Goal: Task Accomplishment & Management: Complete application form

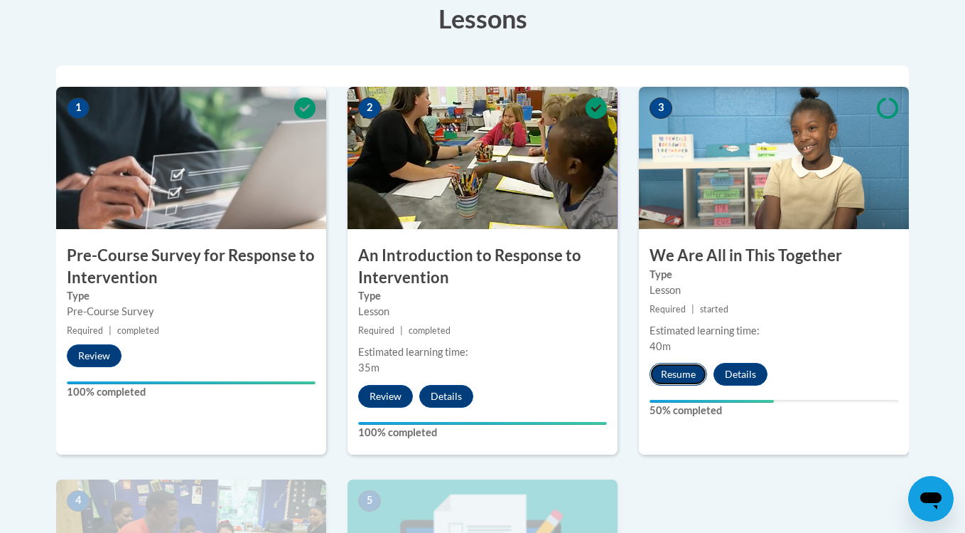
click at [683, 370] on button "Resume" at bounding box center [679, 374] width 58 height 23
click at [680, 370] on button "Resume" at bounding box center [679, 374] width 58 height 23
click at [677, 380] on button "Resume" at bounding box center [679, 374] width 58 height 23
click at [682, 382] on button "Resume" at bounding box center [679, 374] width 58 height 23
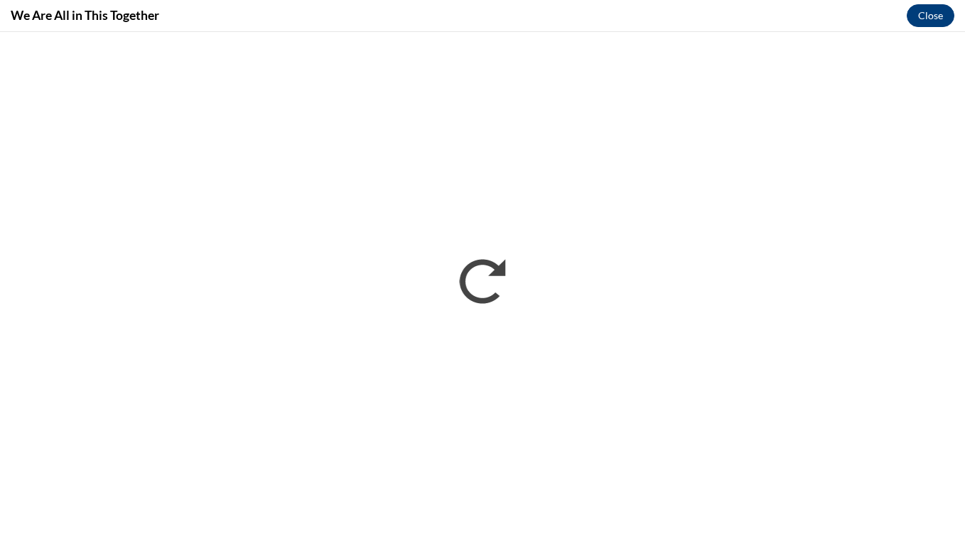
click at [931, 22] on button "Close" at bounding box center [931, 15] width 48 height 23
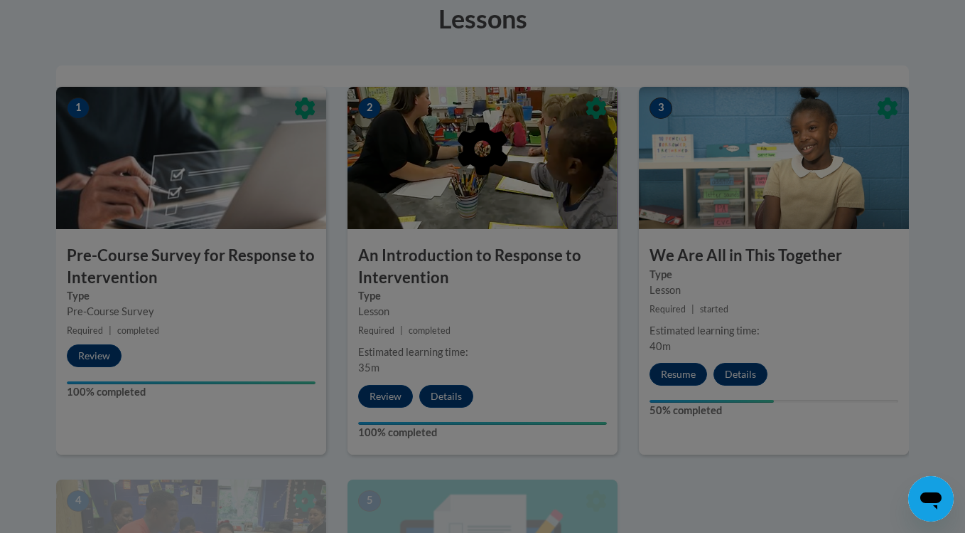
click at [688, 375] on div at bounding box center [482, 266] width 965 height 533
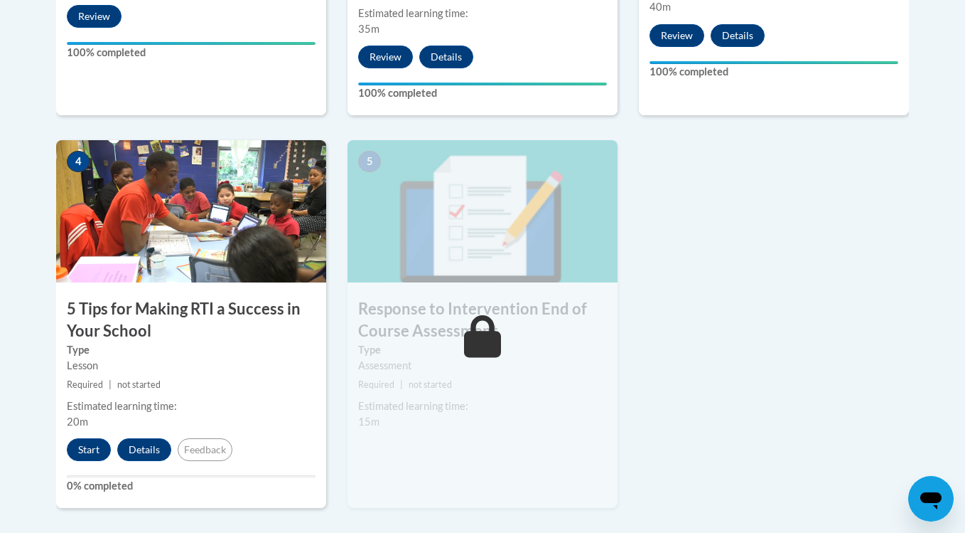
scroll to position [785, 0]
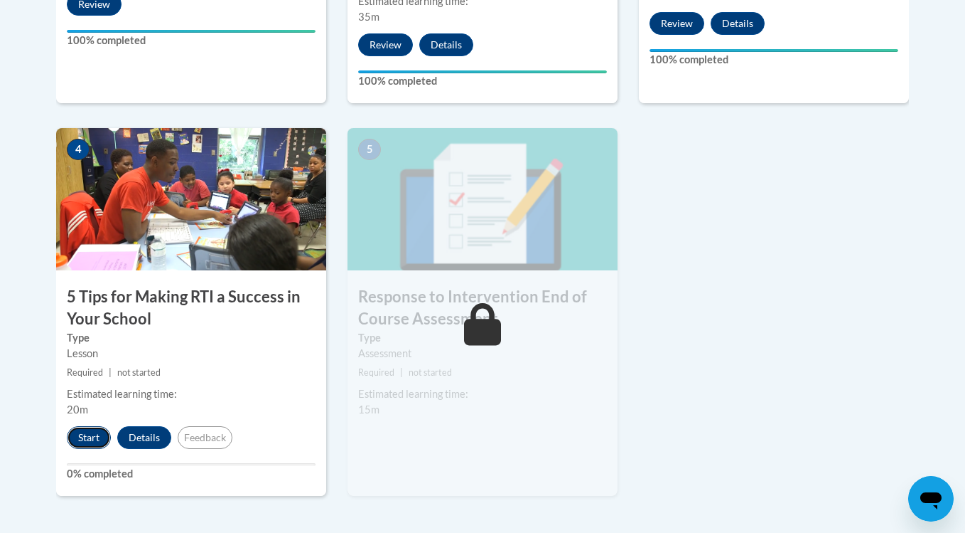
click at [90, 441] on button "Start" at bounding box center [89, 437] width 44 height 23
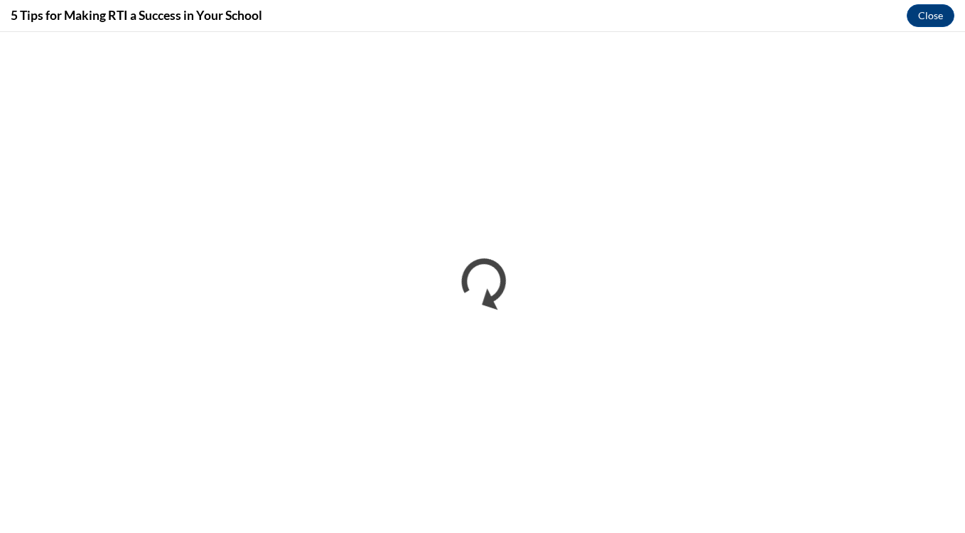
scroll to position [0, 0]
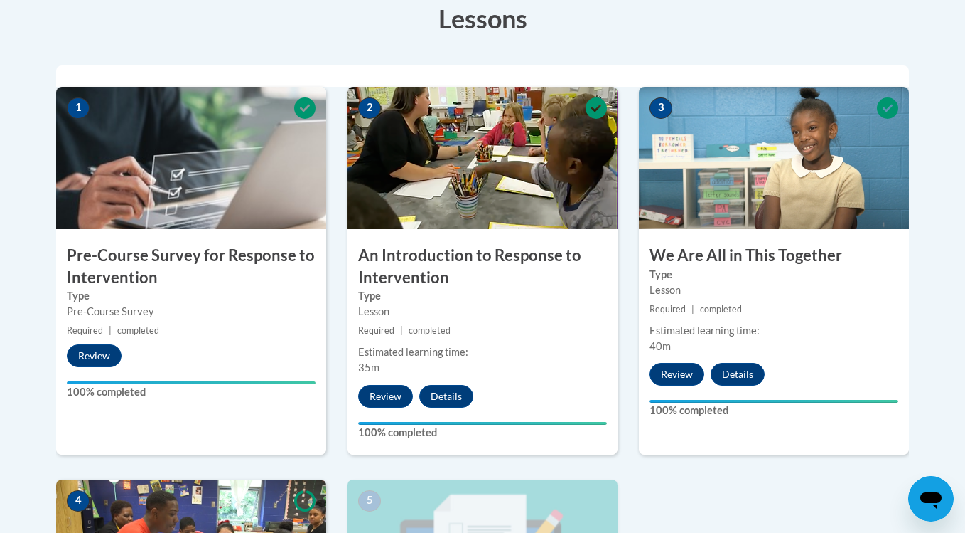
click at [963, 233] on body "This site uses cookies to help improve your learning experience. By continuing …" at bounding box center [482, 407] width 965 height 1639
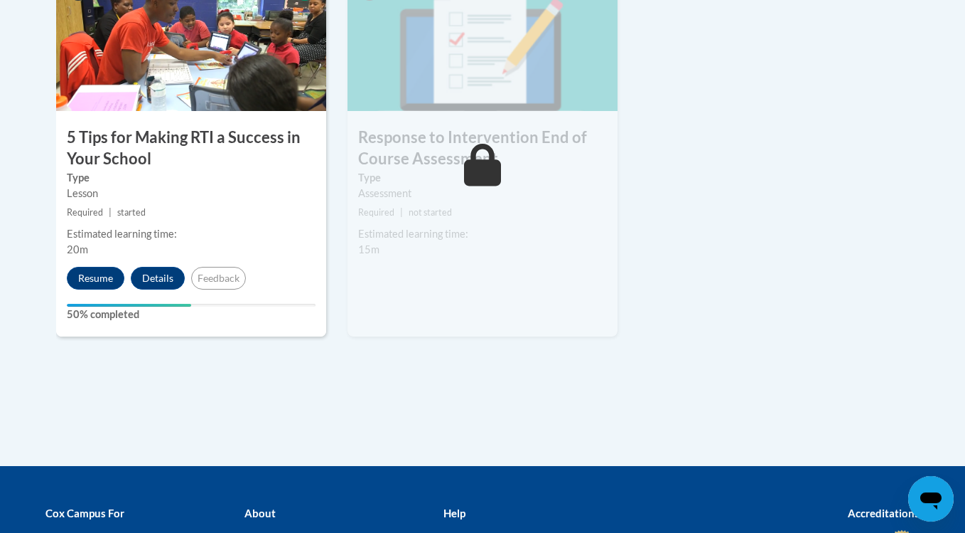
scroll to position [924, 0]
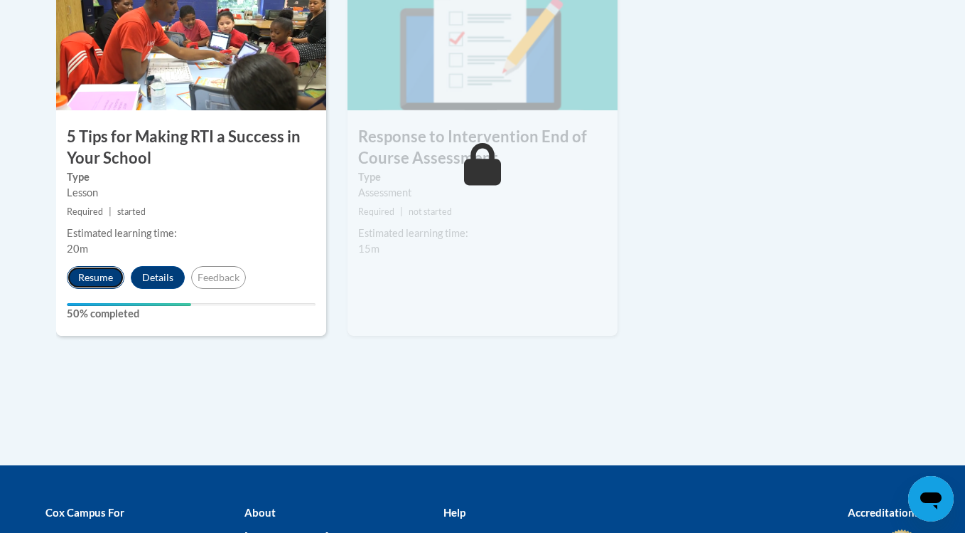
click at [82, 285] on button "Resume" at bounding box center [96, 277] width 58 height 23
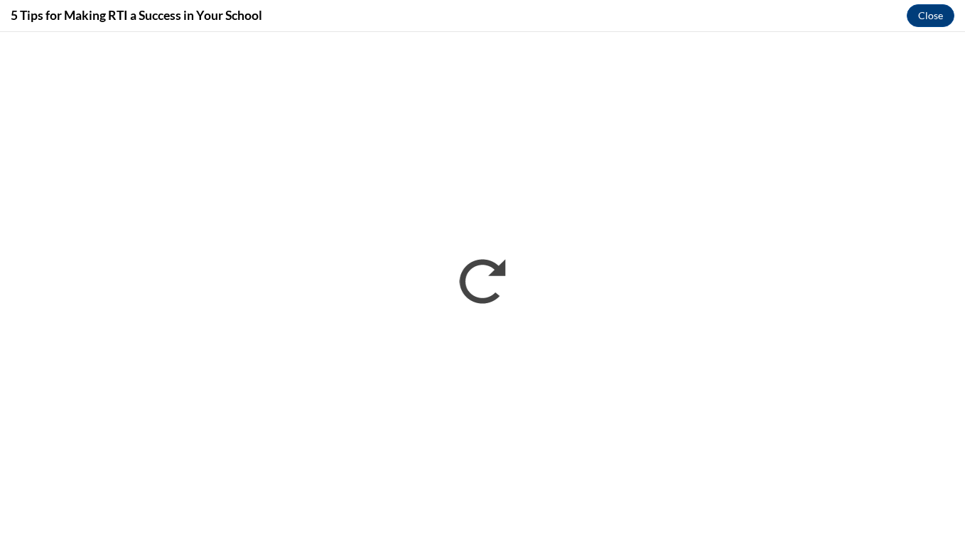
scroll to position [0, 0]
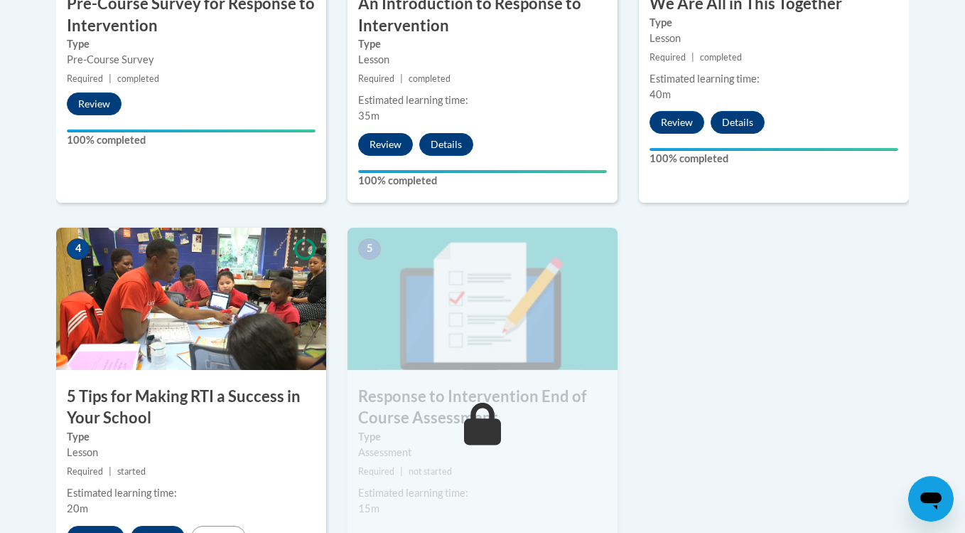
scroll to position [679, 0]
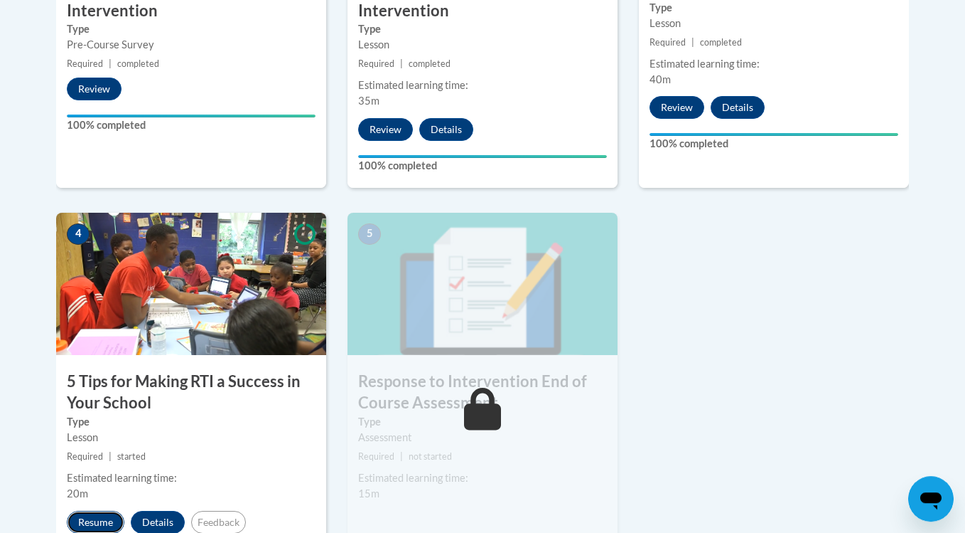
click at [97, 513] on button "Resume" at bounding box center [96, 521] width 58 height 23
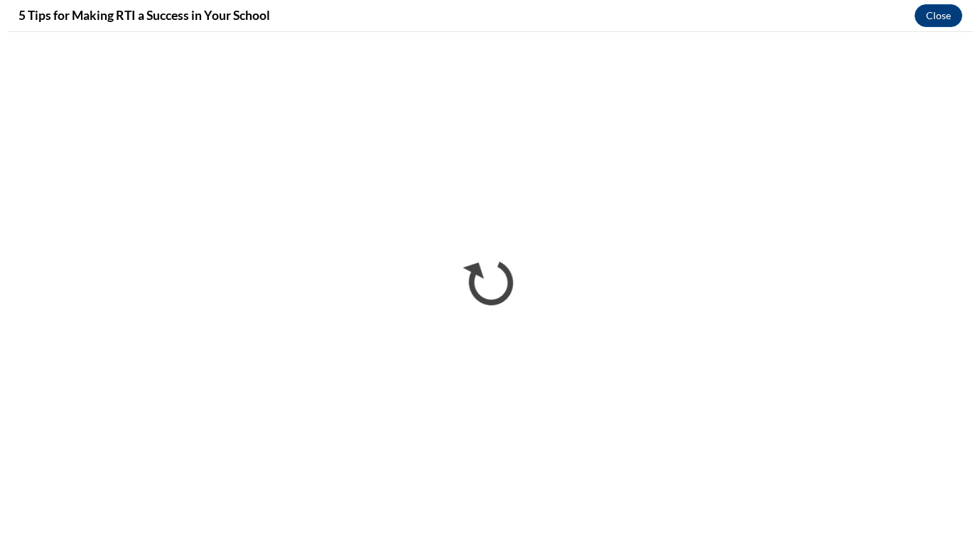
scroll to position [0, 0]
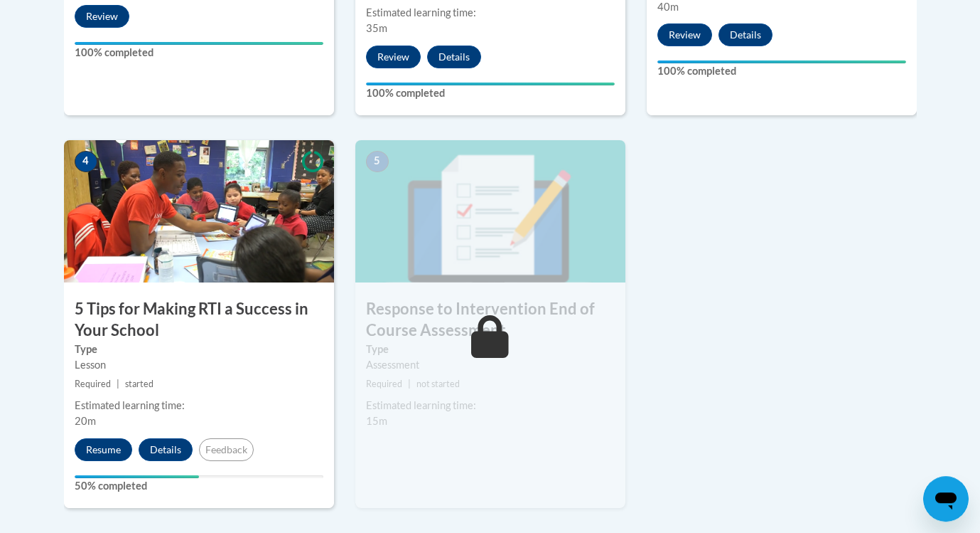
scroll to position [752, 0]
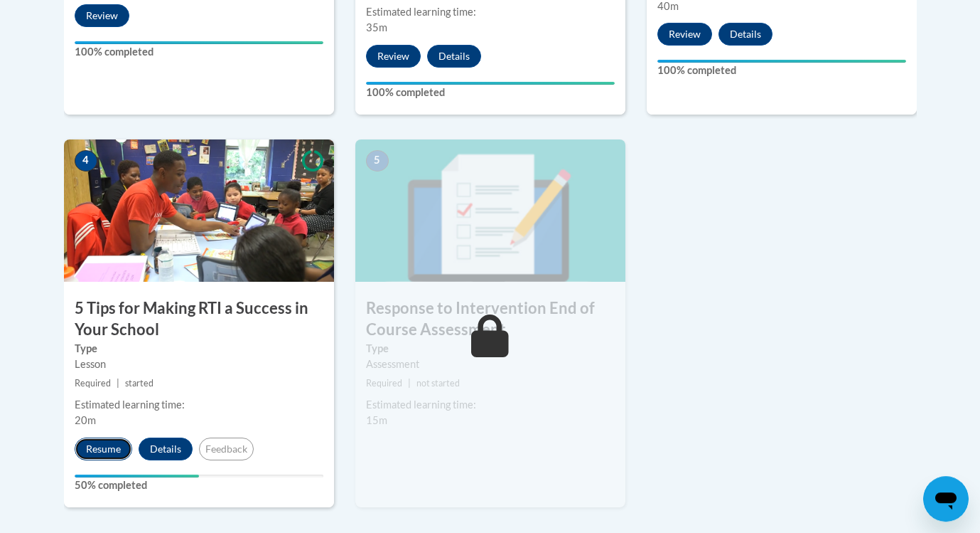
click at [101, 444] on button "Resume" at bounding box center [104, 448] width 58 height 23
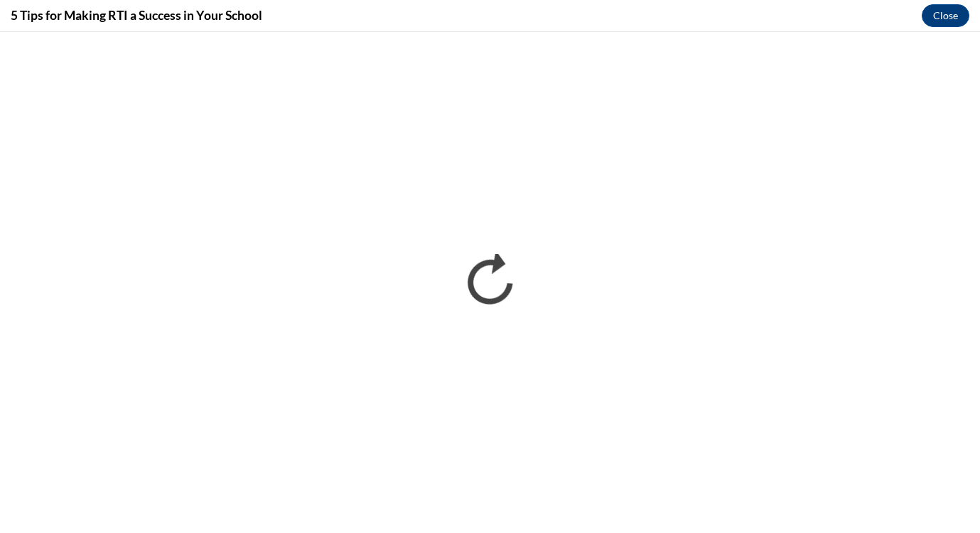
scroll to position [0, 0]
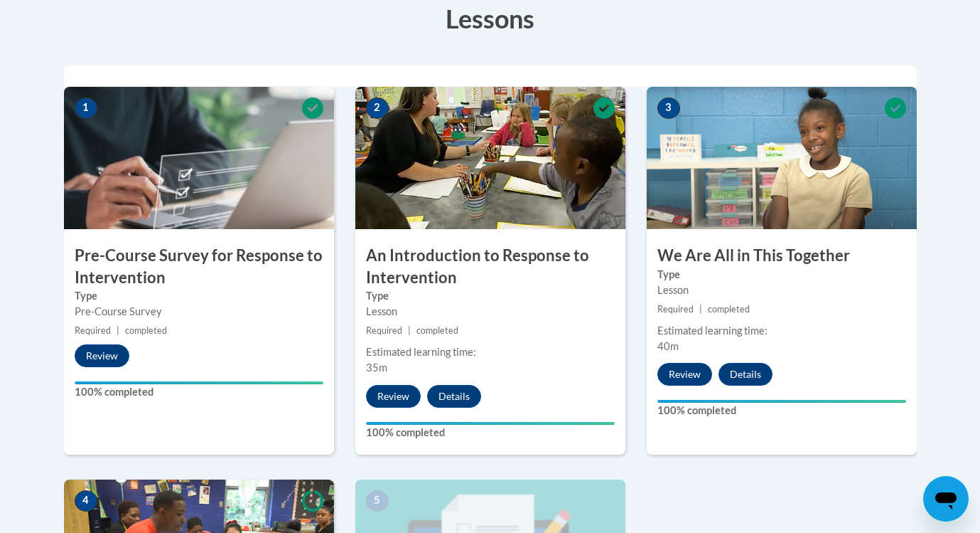
click at [974, 214] on body "This site uses cookies to help improve your learning experience. By continuing …" at bounding box center [490, 407] width 980 height 1639
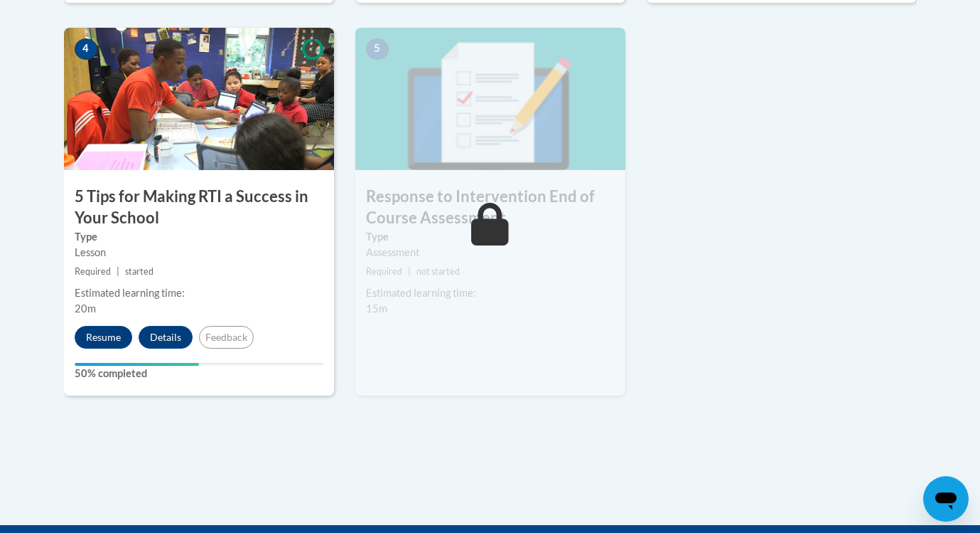
scroll to position [889, 0]
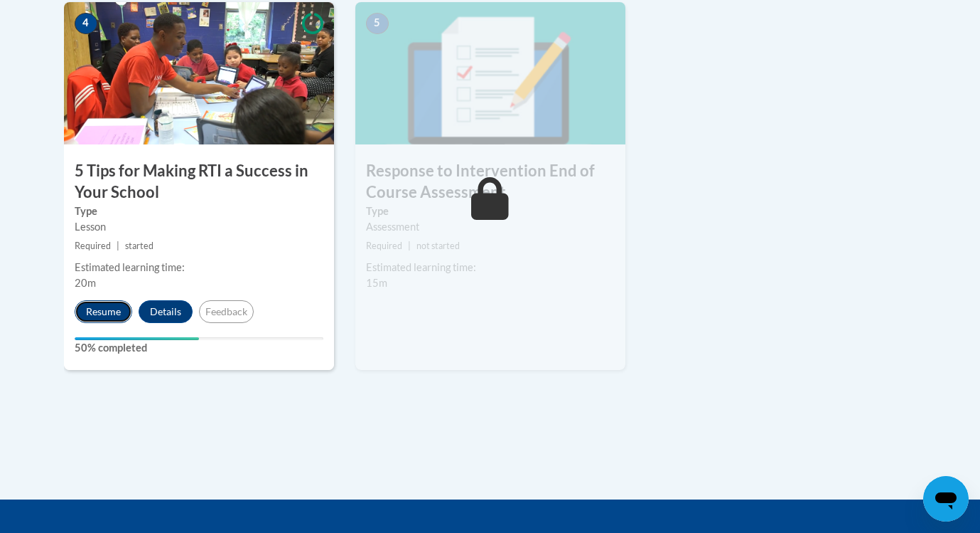
click at [93, 306] on button "Resume" at bounding box center [104, 311] width 58 height 23
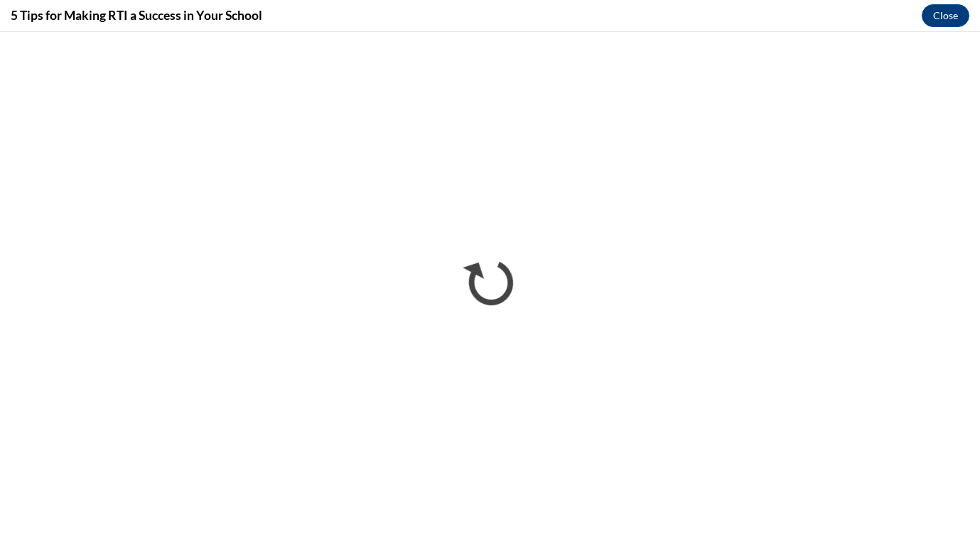
scroll to position [0, 0]
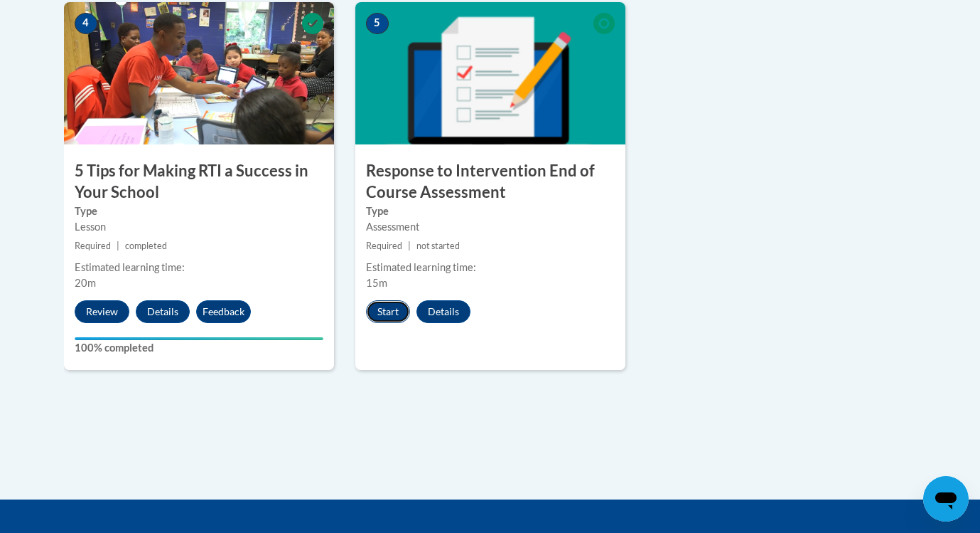
click at [387, 312] on button "Start" at bounding box center [388, 311] width 44 height 23
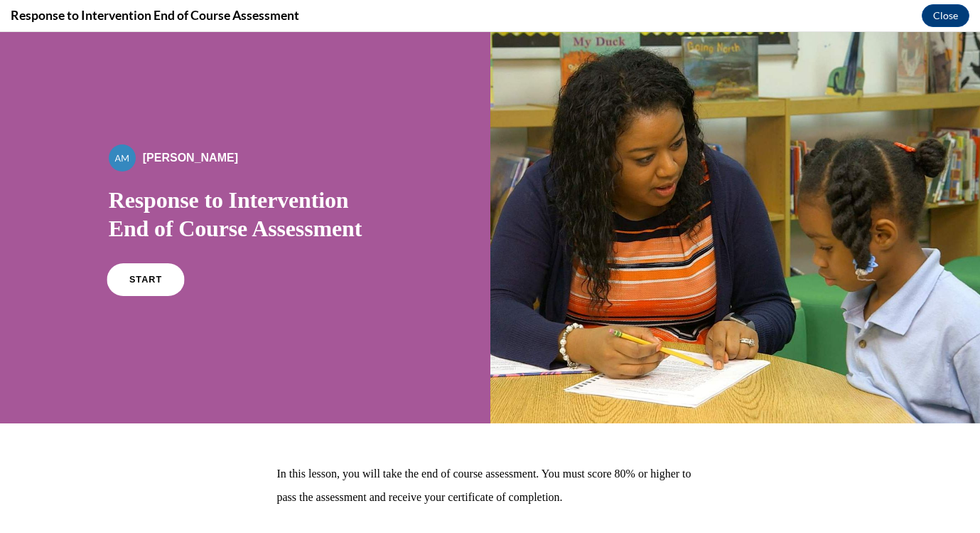
click at [134, 280] on span "START" at bounding box center [145, 279] width 33 height 11
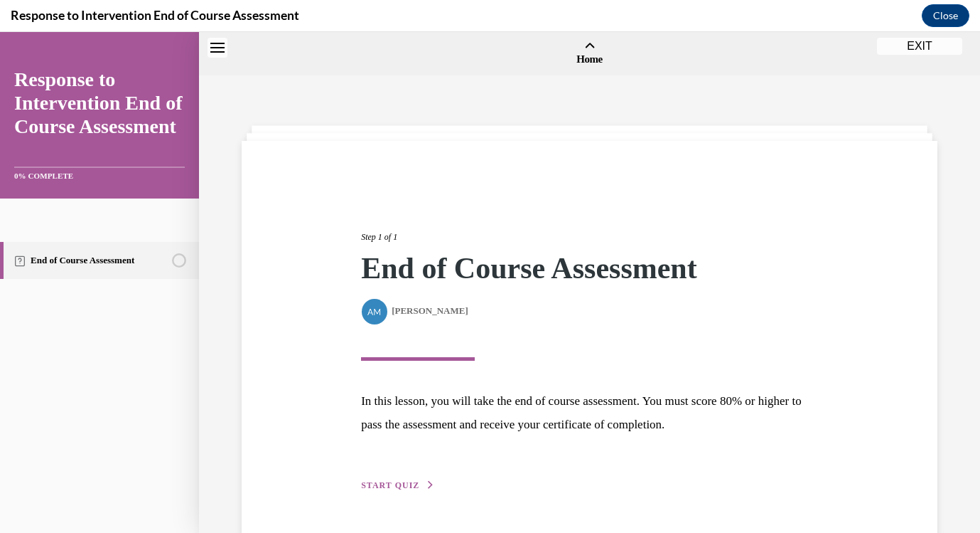
scroll to position [44, 0]
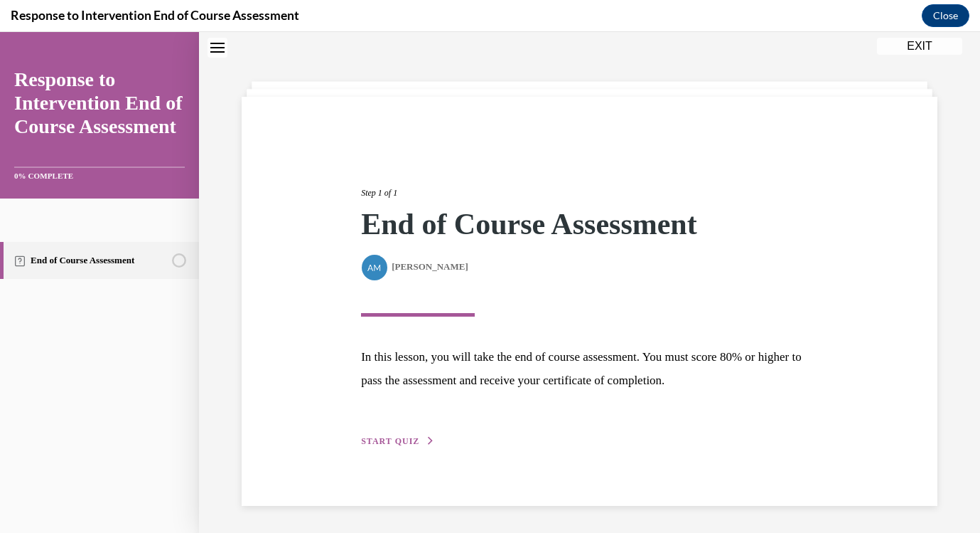
click at [735, 415] on div "Step 1 of 1 End of Course Assessment By Alexander Mackey Alexander Mackey In th…" at bounding box center [590, 301] width 478 height 295
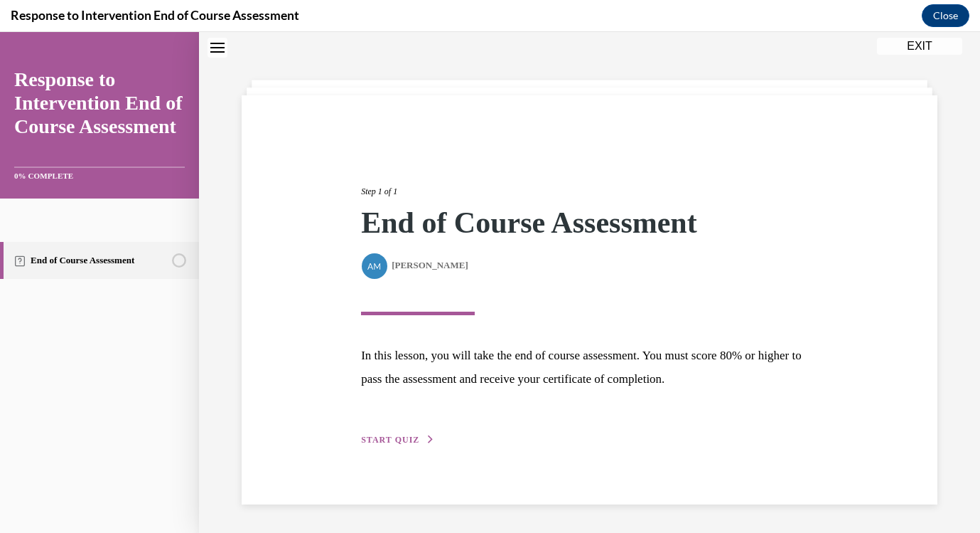
click at [387, 435] on span "START QUIZ" at bounding box center [390, 439] width 58 height 10
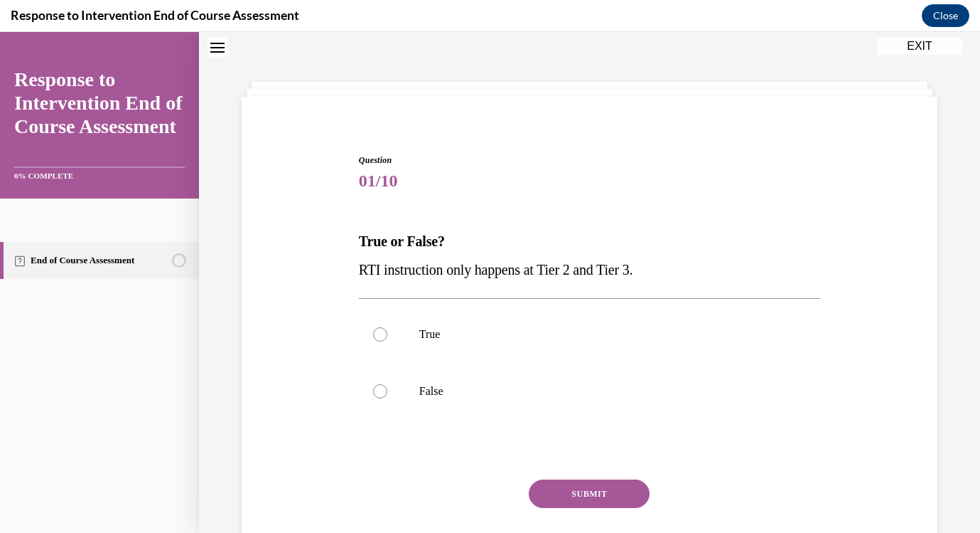
scroll to position [43, 0]
click at [381, 395] on div at bounding box center [380, 392] width 14 height 14
click at [381, 395] on input "False" at bounding box center [380, 392] width 14 height 14
radio input "true"
click at [584, 493] on button "SUBMIT" at bounding box center [589, 494] width 121 height 28
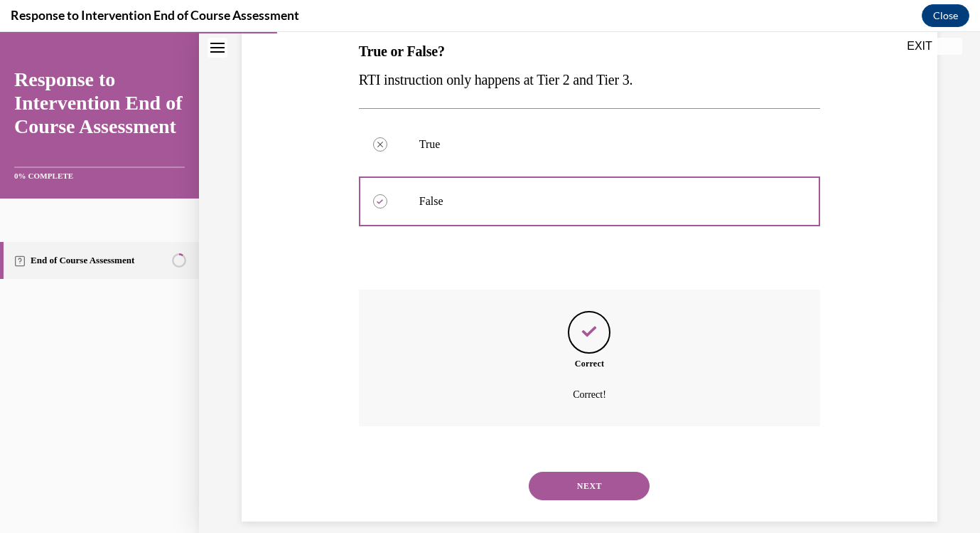
scroll to position [235, 0]
click at [614, 471] on button "NEXT" at bounding box center [589, 485] width 121 height 28
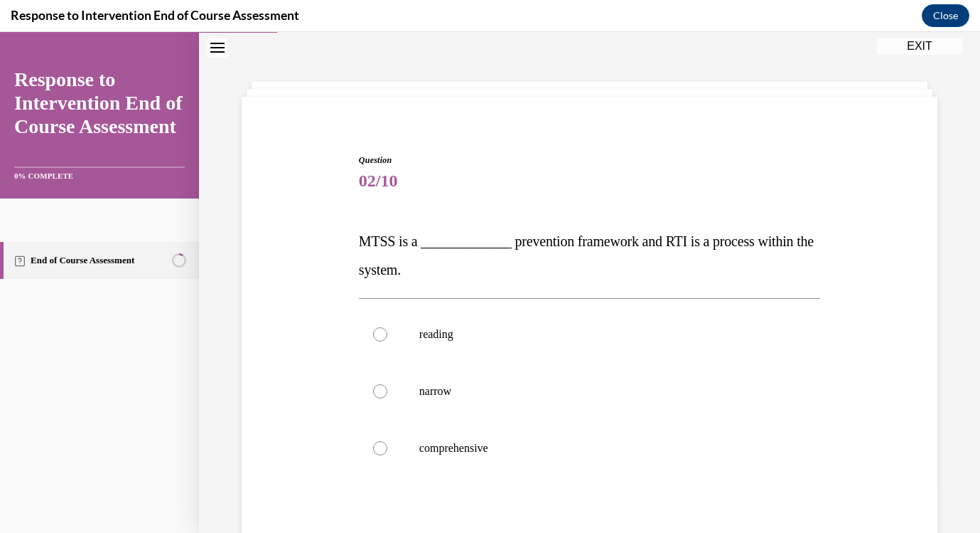
scroll to position [43, 0]
click at [383, 445] on div at bounding box center [380, 449] width 14 height 14
click at [383, 445] on input "comprehensive" at bounding box center [380, 449] width 14 height 14
radio input "true"
click at [862, 481] on div "Question 02/10 MTSS is a _____________ prevention framework and RTI is a proces…" at bounding box center [589, 383] width 703 height 542
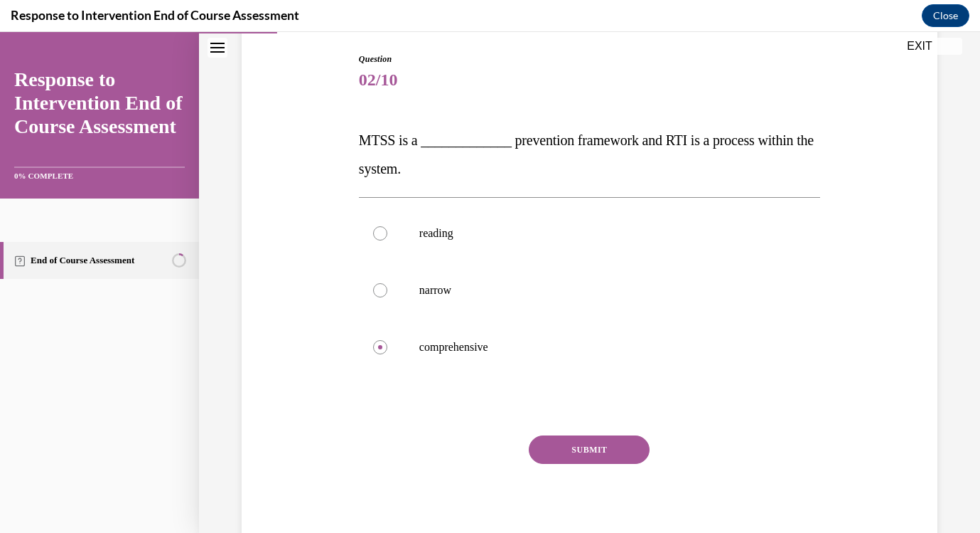
scroll to position [149, 0]
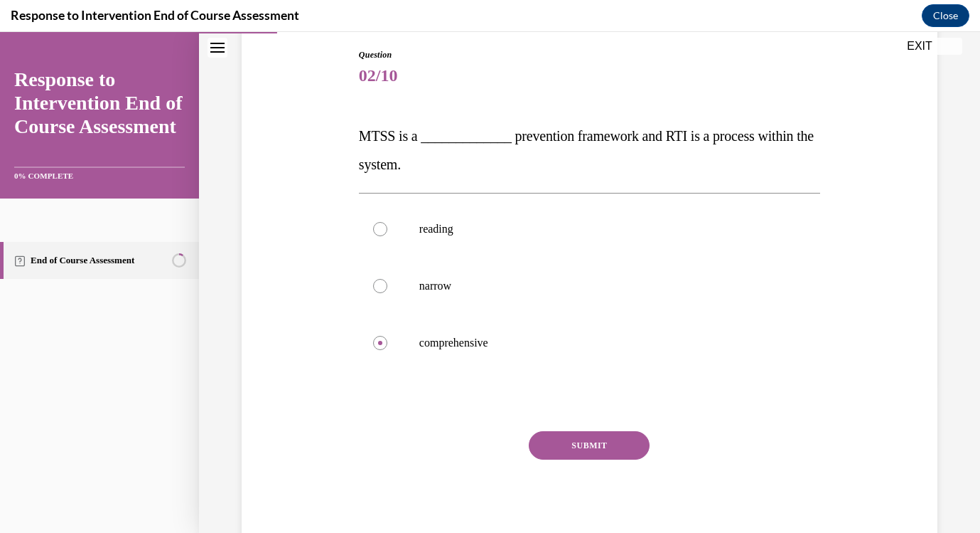
click at [623, 453] on button "SUBMIT" at bounding box center [589, 445] width 121 height 28
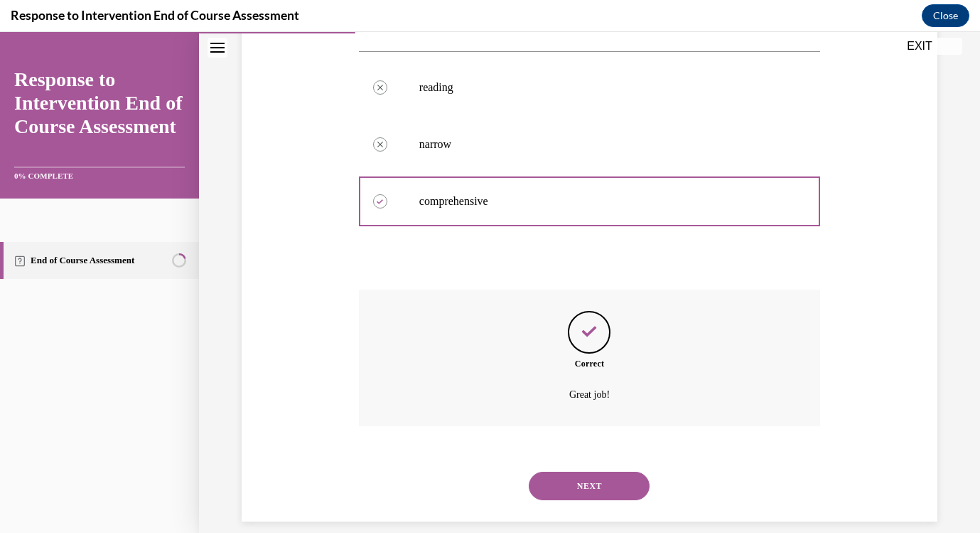
scroll to position [291, 0]
click at [592, 475] on button "NEXT" at bounding box center [589, 485] width 121 height 28
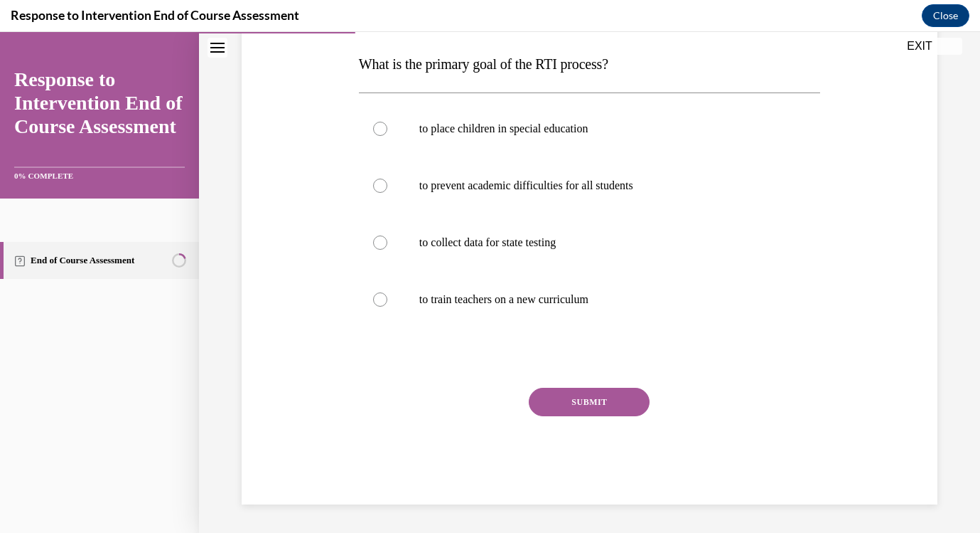
scroll to position [0, 0]
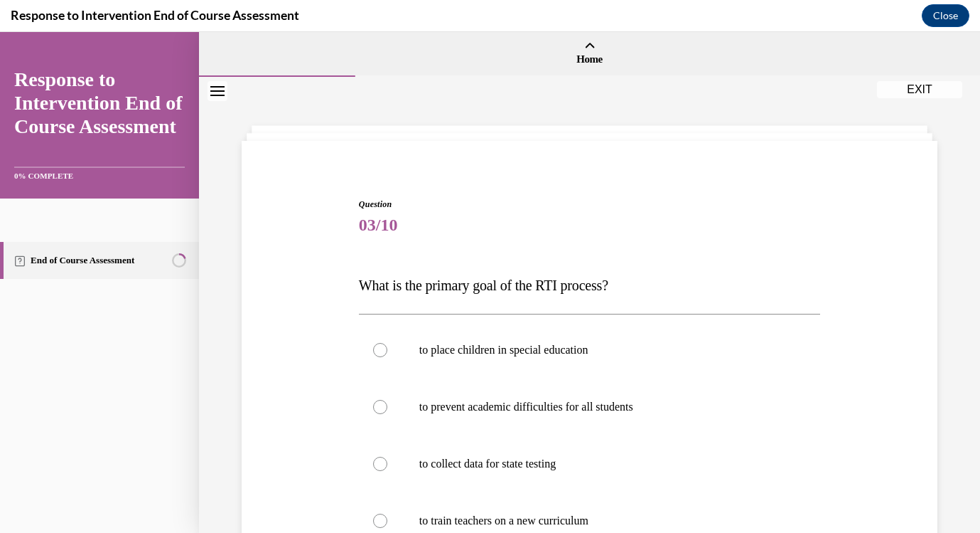
click at [941, 466] on div "Question 03/10 What is the primary goal of the RTI process? to place children i…" at bounding box center [589, 440] width 703 height 570
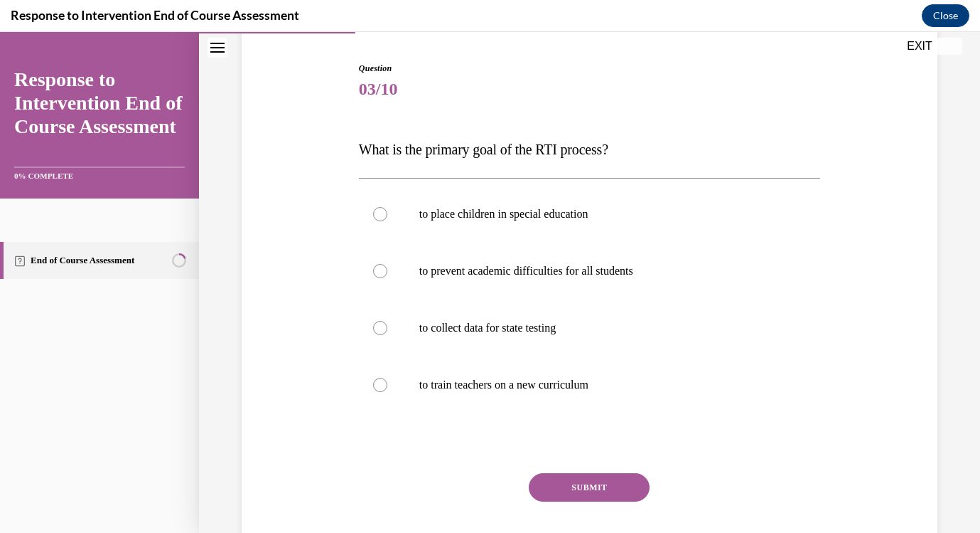
scroll to position [141, 0]
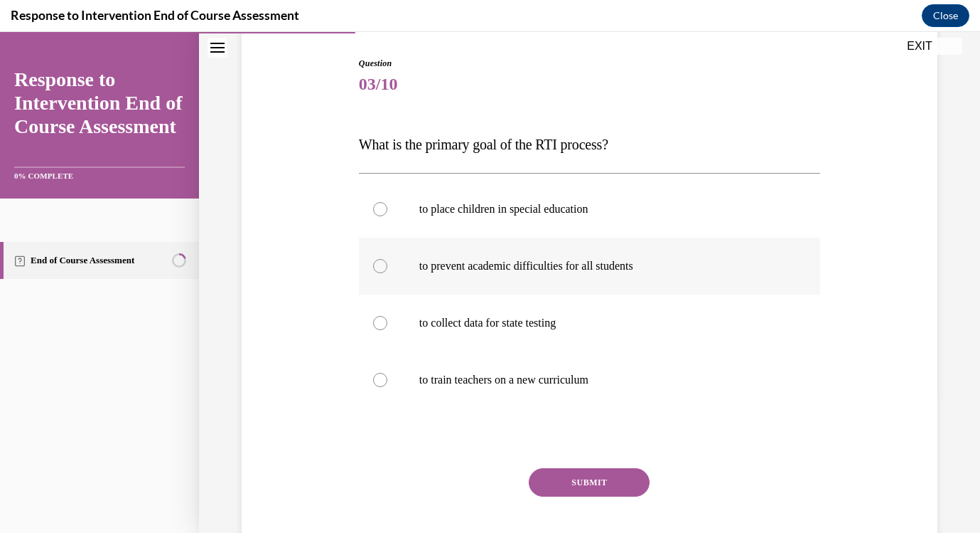
click at [383, 266] on div at bounding box center [380, 266] width 14 height 14
click at [383, 266] on input "to prevent academic difficulties for all students" at bounding box center [380, 266] width 14 height 14
radio input "true"
click at [595, 488] on button "SUBMIT" at bounding box center [589, 482] width 121 height 28
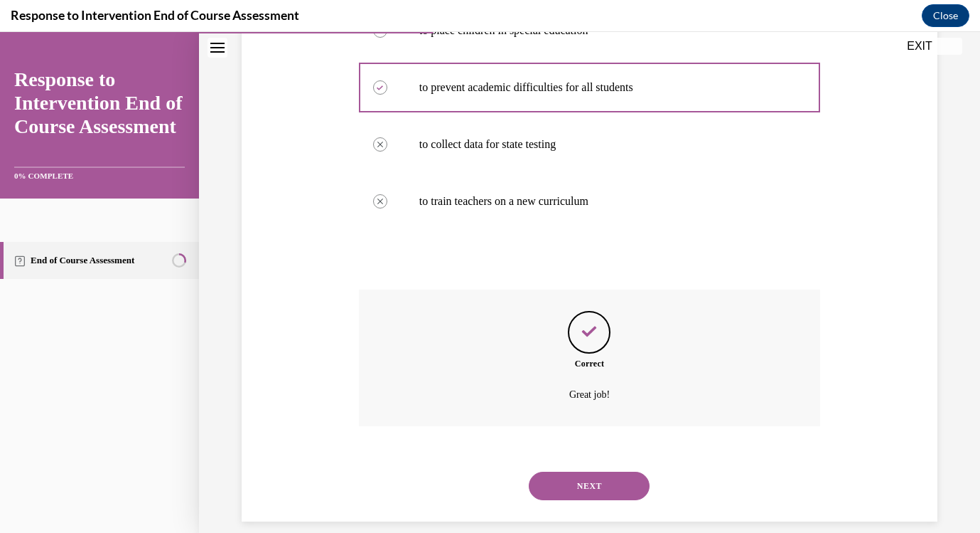
scroll to position [320, 0]
click at [601, 474] on button "NEXT" at bounding box center [589, 485] width 121 height 28
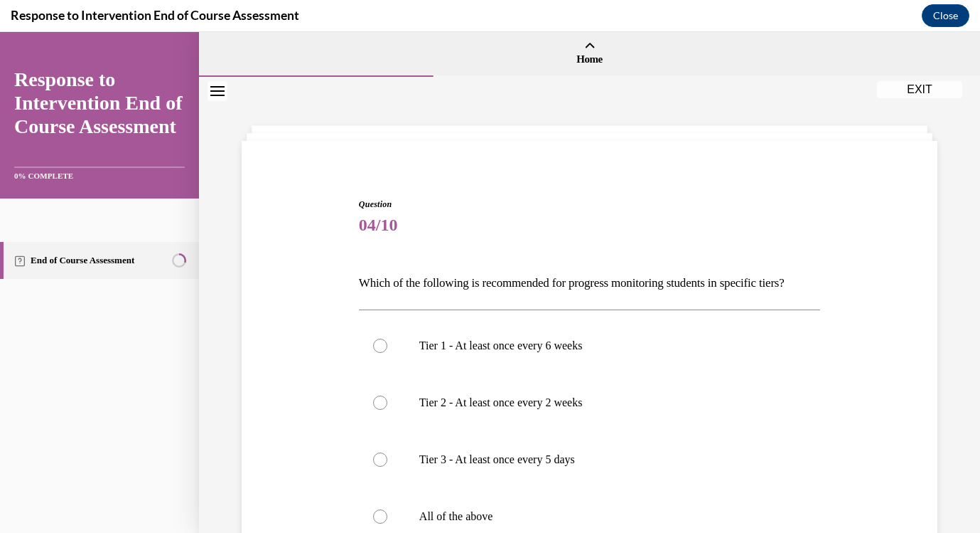
click at [958, 419] on div "Question 04/10 Which of the following is recommended for progress monitoring st…" at bounding box center [589, 413] width 781 height 673
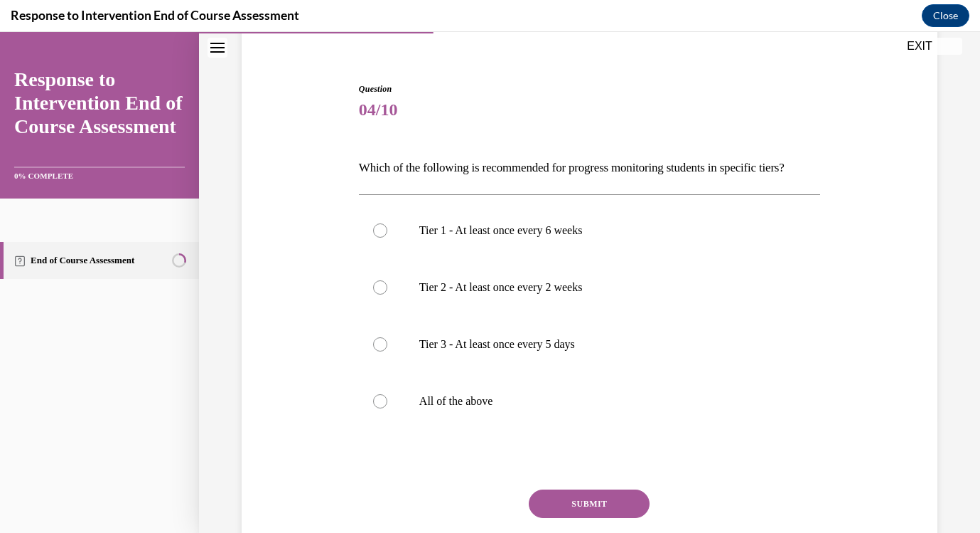
scroll to position [141, 0]
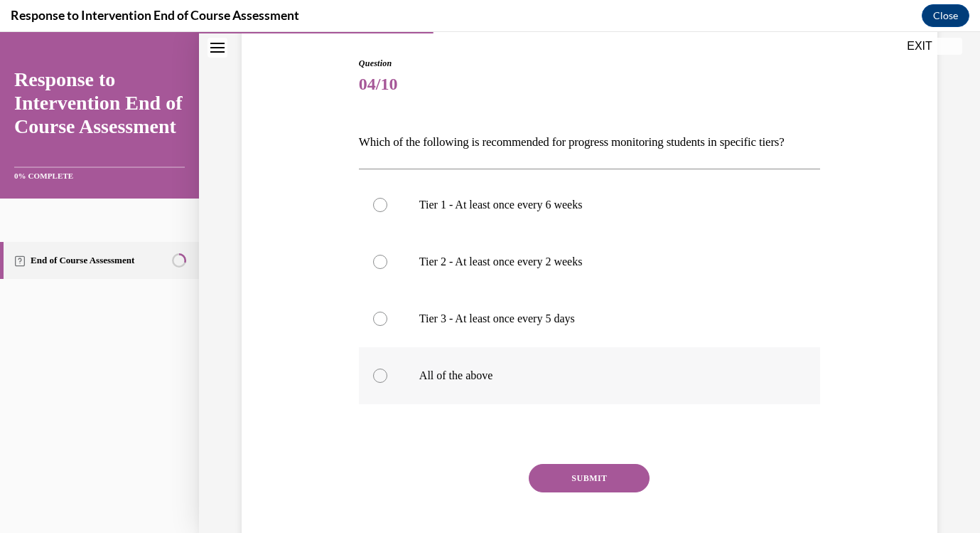
click at [381, 382] on div at bounding box center [380, 375] width 14 height 14
click at [381, 382] on input "All of the above" at bounding box center [380, 375] width 14 height 14
radio input "true"
click at [595, 492] on button "SUBMIT" at bounding box center [589, 478] width 121 height 28
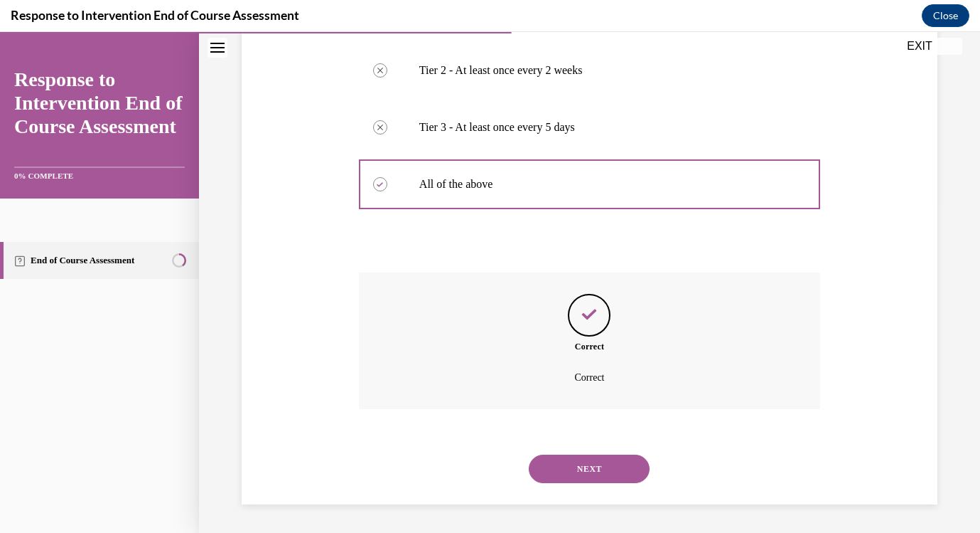
scroll to position [340, 0]
click at [606, 467] on button "NEXT" at bounding box center [589, 468] width 121 height 28
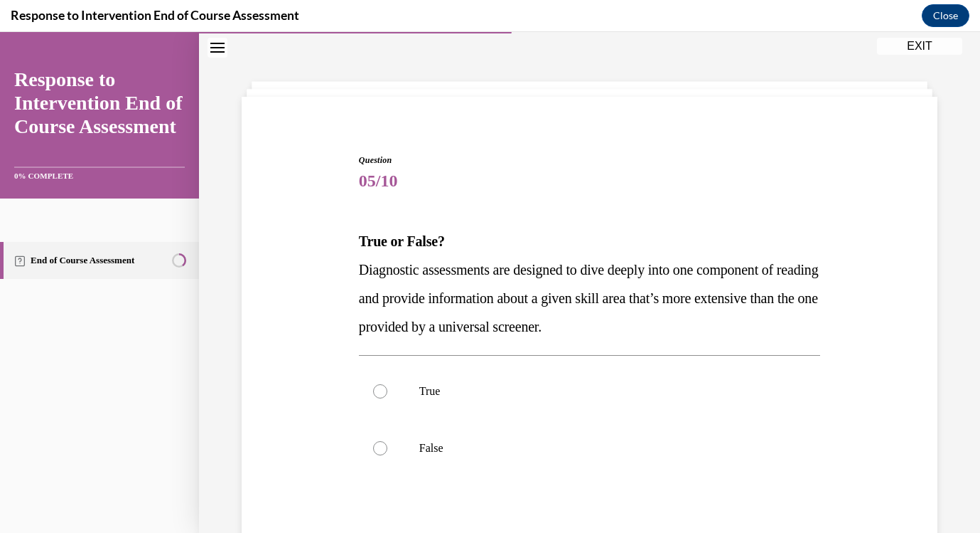
scroll to position [43, 0]
click at [380, 393] on div at bounding box center [380, 392] width 14 height 14
click at [380, 393] on input "True" at bounding box center [380, 392] width 14 height 14
radio input "true"
click at [445, 392] on p "True" at bounding box center [601, 392] width 365 height 14
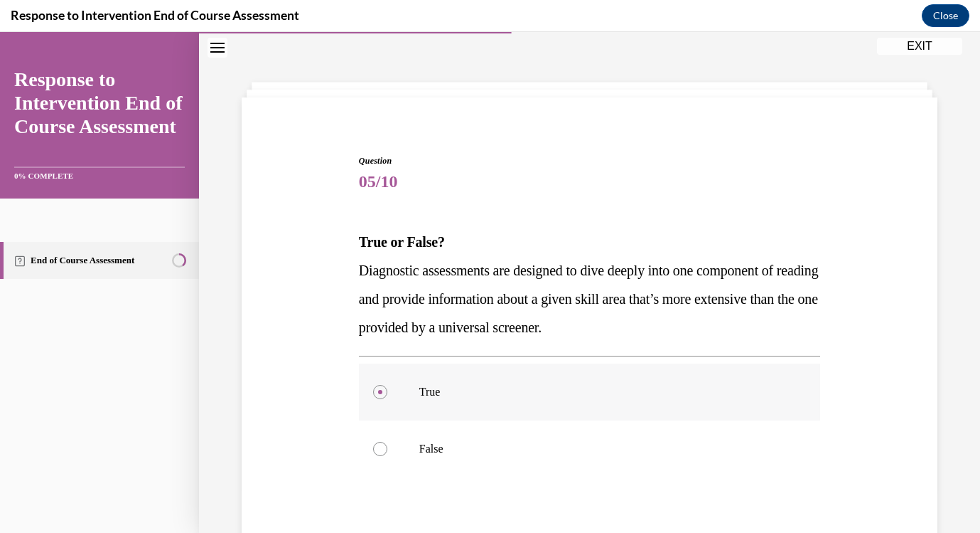
click at [387, 392] on input "True" at bounding box center [380, 392] width 14 height 14
click at [970, 346] on div "Question 05/10 True or False? Diagnostic assessments are designed to dive deepl…" at bounding box center [589, 357] width 781 height 648
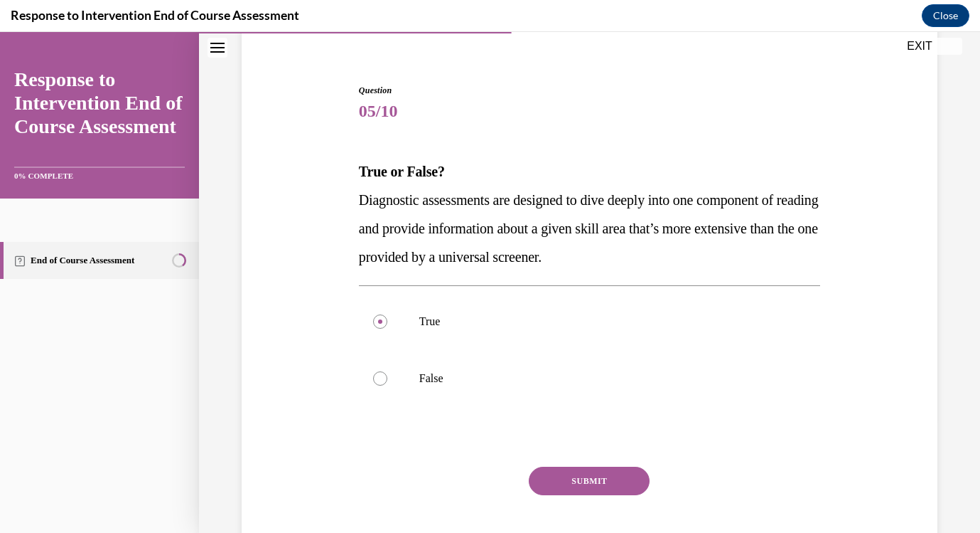
scroll to position [149, 0]
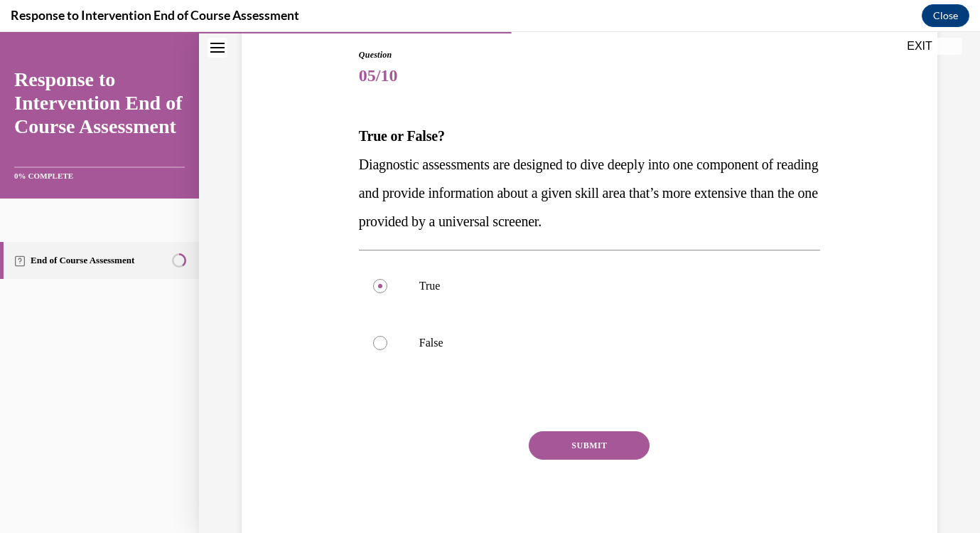
click at [606, 446] on button "SUBMIT" at bounding box center [589, 445] width 121 height 28
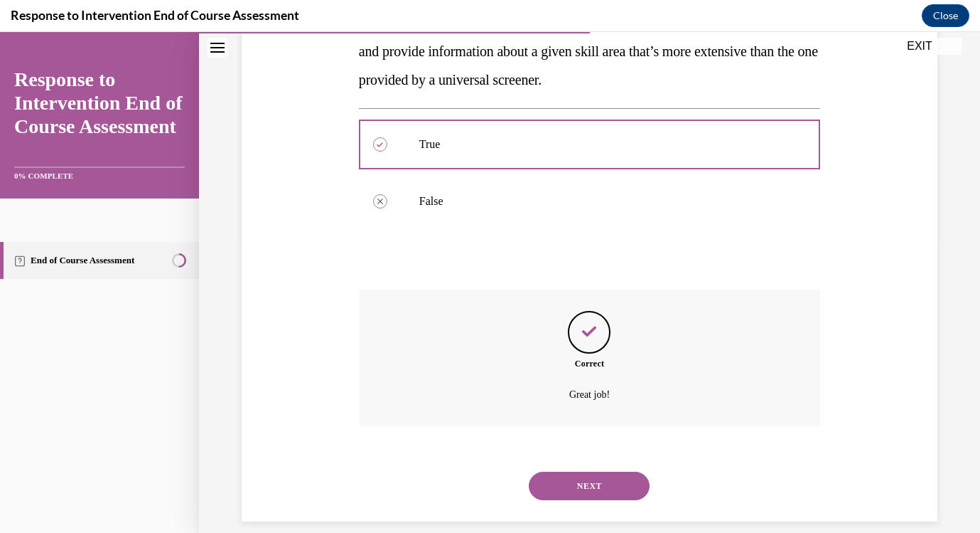
scroll to position [291, 0]
click at [586, 476] on button "NEXT" at bounding box center [589, 485] width 121 height 28
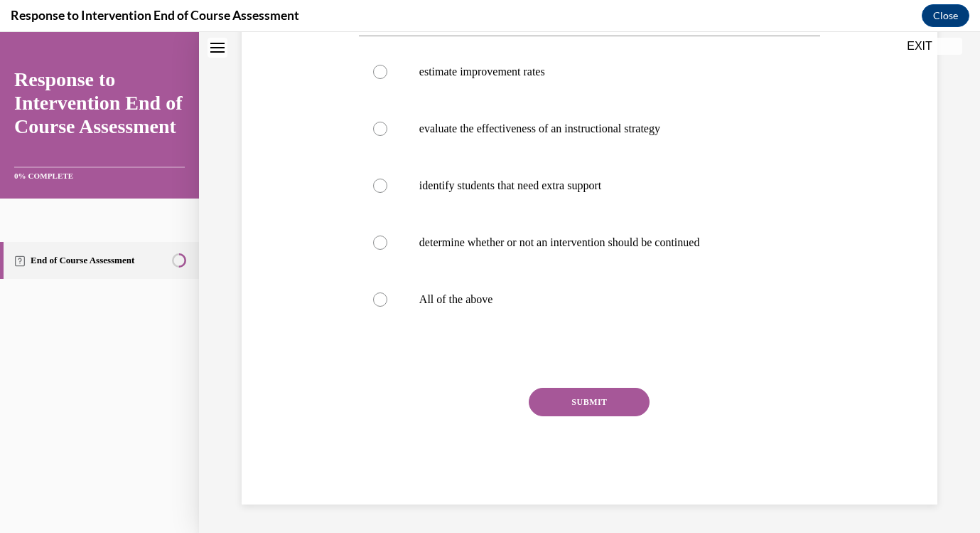
scroll to position [0, 0]
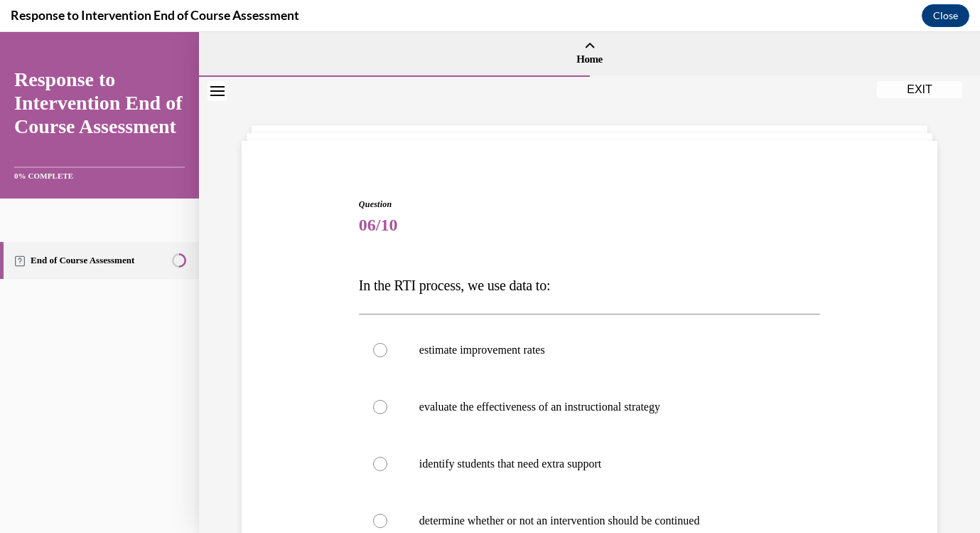
click at [968, 392] on div "Question 06/10 In the RTI process, we use data to: estimate improvement rates e…" at bounding box center [589, 444] width 781 height 734
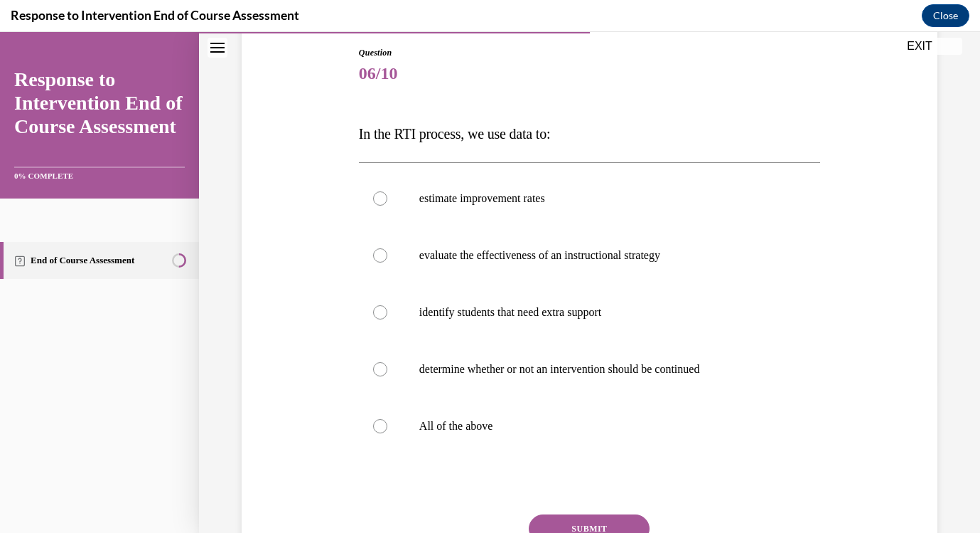
scroll to position [176, 0]
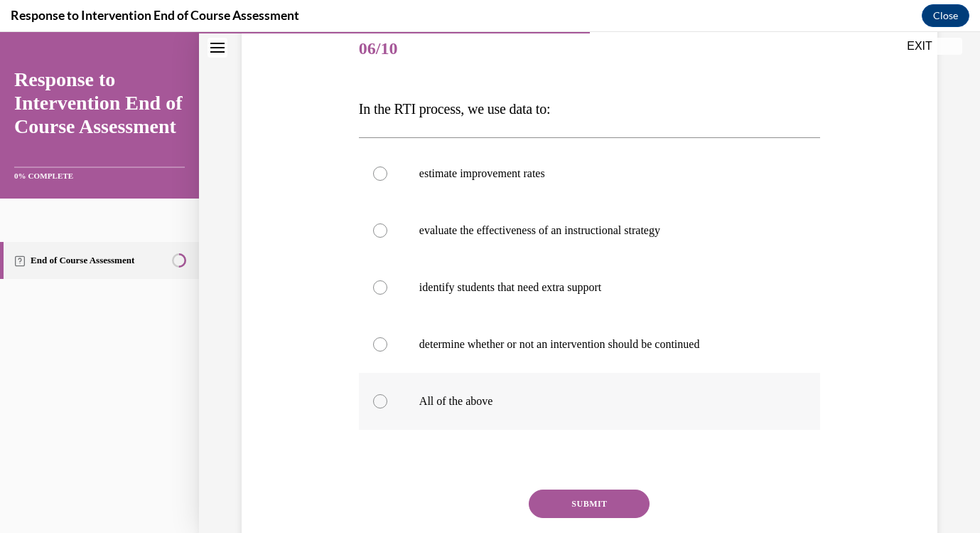
click at [380, 400] on div at bounding box center [380, 401] width 14 height 14
click at [380, 400] on input "All of the above" at bounding box center [380, 401] width 14 height 14
radio input "true"
click at [587, 502] on button "SUBMIT" at bounding box center [589, 503] width 121 height 28
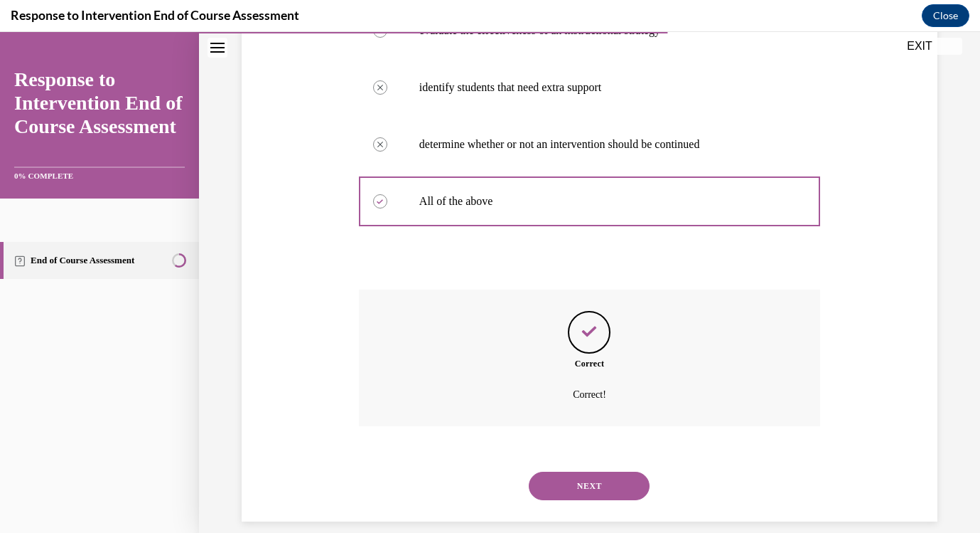
scroll to position [377, 0]
click at [584, 471] on button "NEXT" at bounding box center [589, 485] width 121 height 28
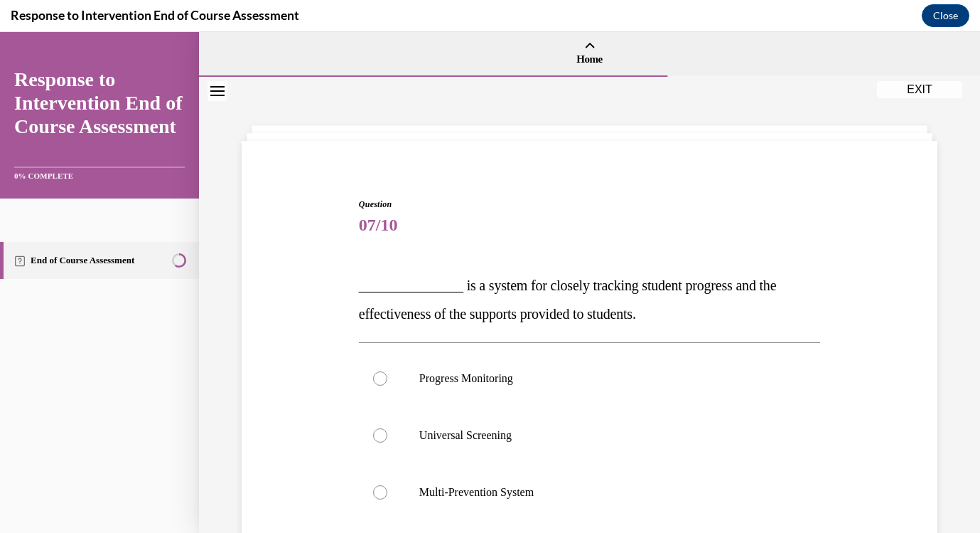
click at [953, 419] on div "Question 07/10 _______________ is a system for closely tracking student progres…" at bounding box center [589, 429] width 781 height 705
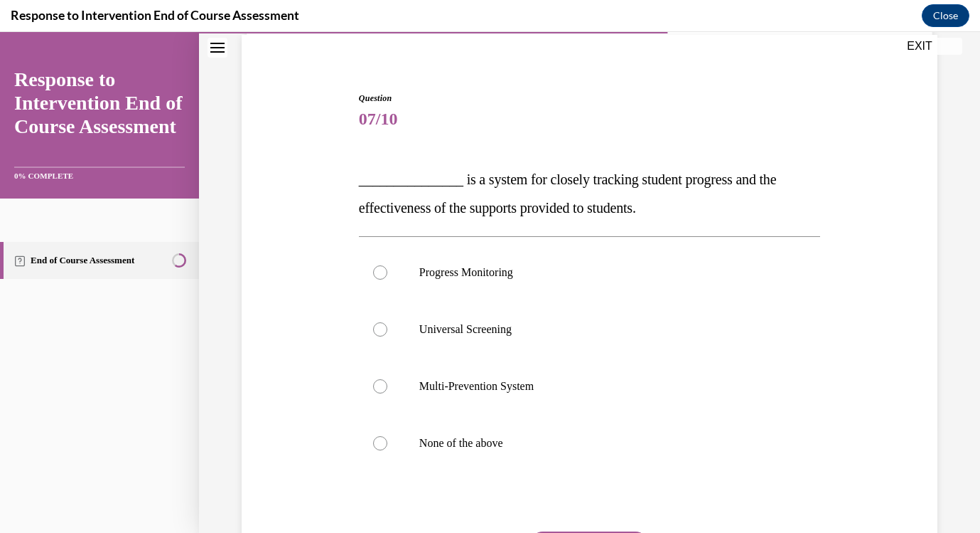
scroll to position [141, 0]
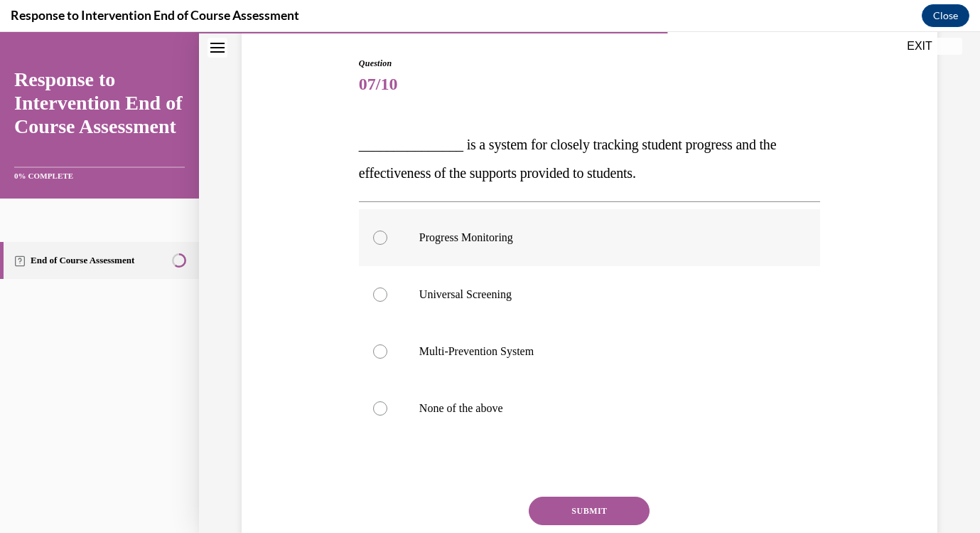
click at [381, 240] on div at bounding box center [380, 237] width 14 height 14
click at [381, 240] on input "Progress Monitoring" at bounding box center [380, 237] width 14 height 14
radio input "true"
click at [614, 502] on button "SUBMIT" at bounding box center [589, 510] width 121 height 28
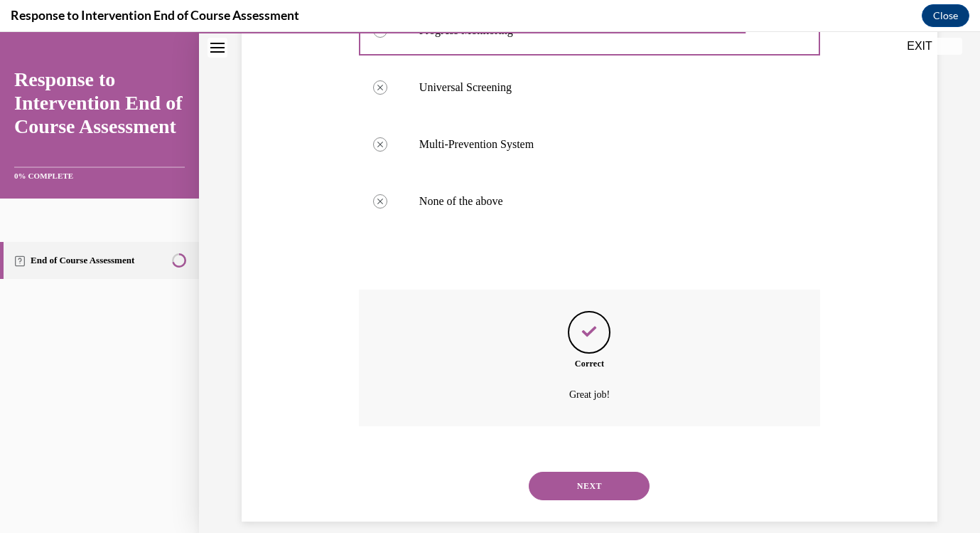
scroll to position [348, 0]
click at [592, 471] on button "NEXT" at bounding box center [589, 485] width 121 height 28
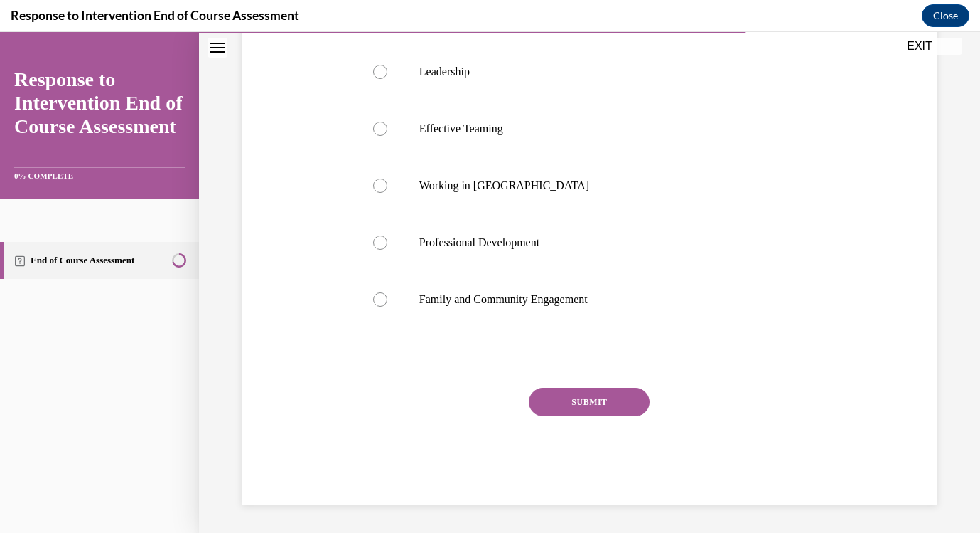
scroll to position [0, 0]
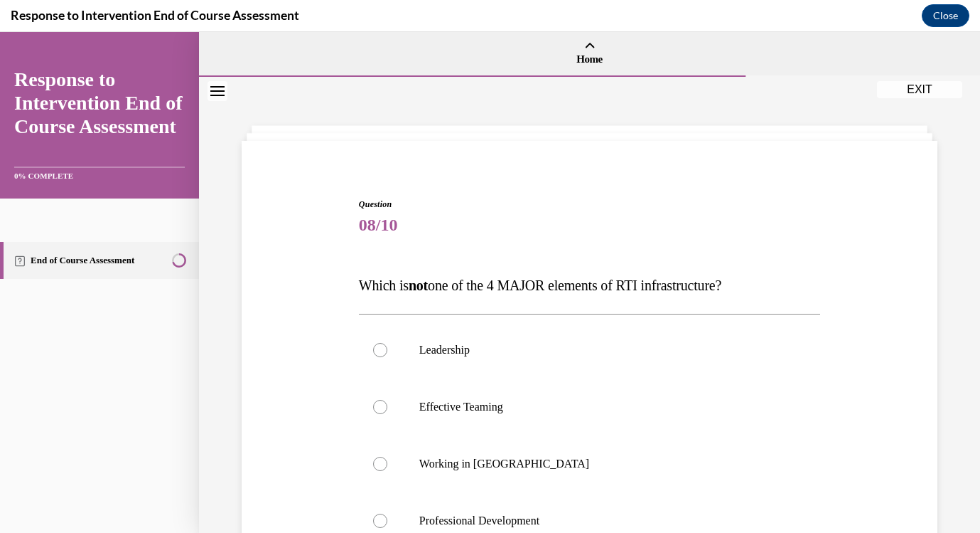
click at [956, 392] on div "Question 08/10 Which is not one of the 4 MAJOR elements of RTI infrastructure? …" at bounding box center [589, 444] width 781 height 734
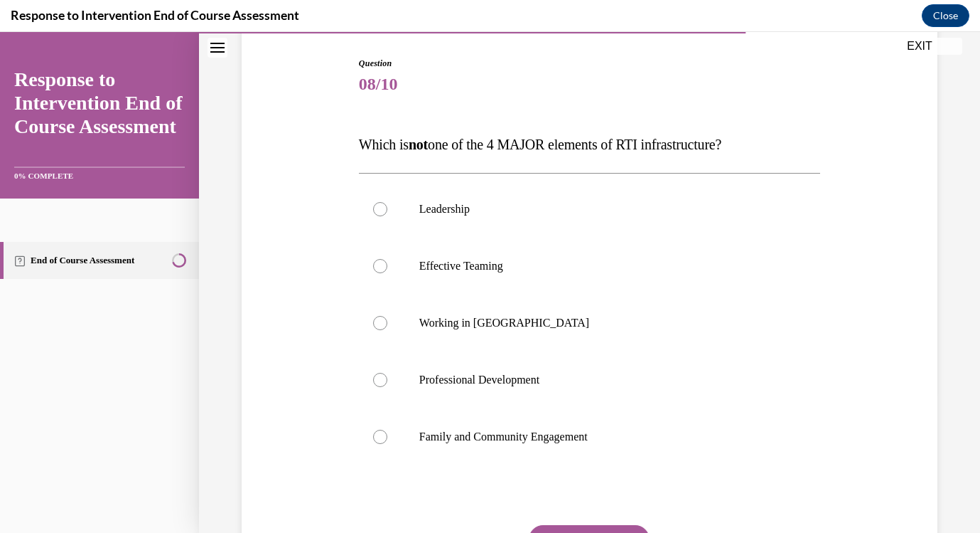
scroll to position [176, 0]
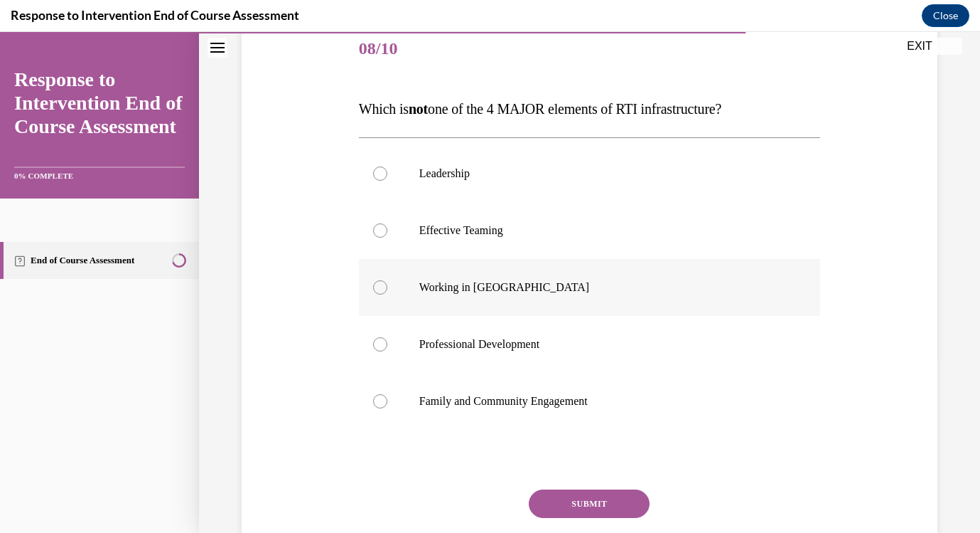
click at [379, 294] on div at bounding box center [380, 287] width 14 height 14
click at [379, 294] on input "Working in Silos" at bounding box center [380, 287] width 14 height 14
radio input "true"
click at [567, 505] on button "SUBMIT" at bounding box center [589, 503] width 121 height 28
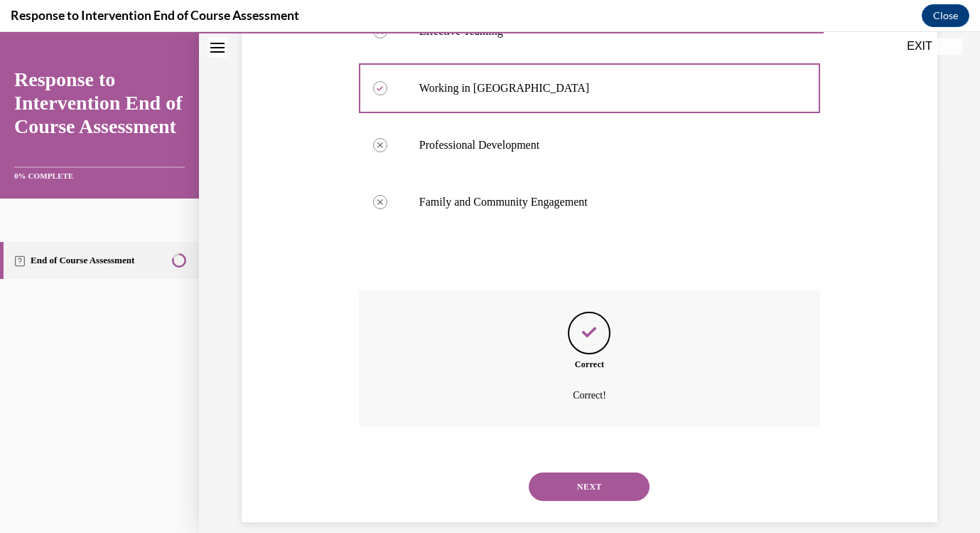
scroll to position [377, 0]
click at [579, 474] on button "NEXT" at bounding box center [589, 485] width 121 height 28
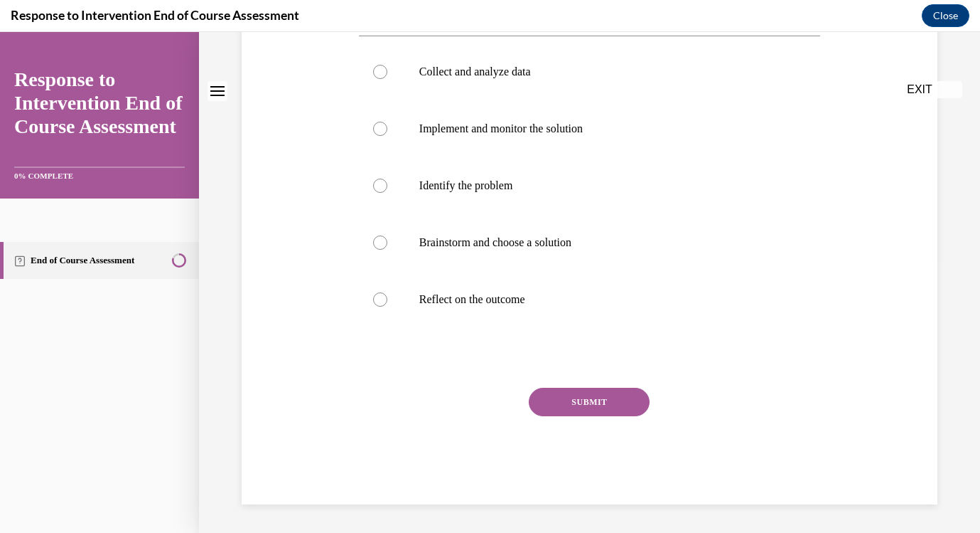
scroll to position [0, 0]
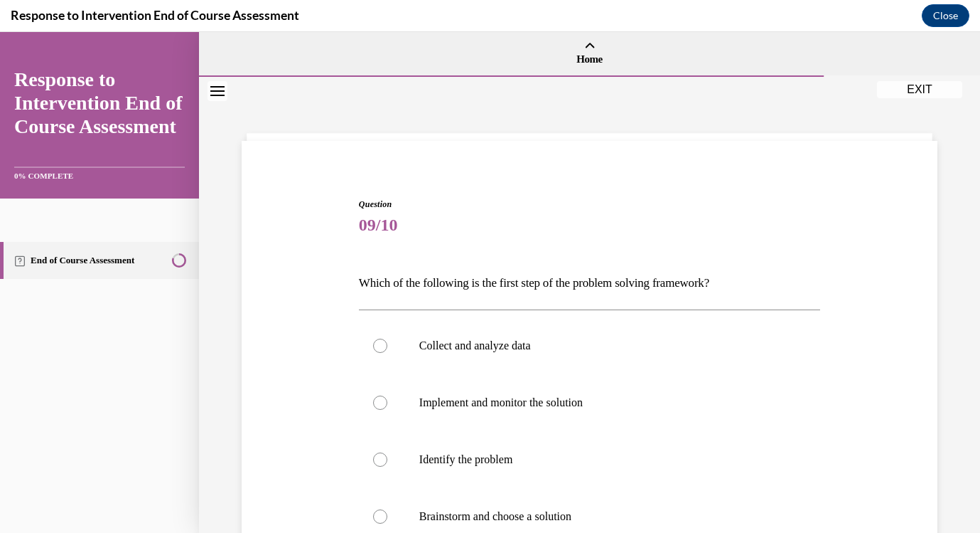
click at [933, 394] on div "Question 09/10 Which of the following is the first step of the problem solving …" at bounding box center [589, 466] width 703 height 623
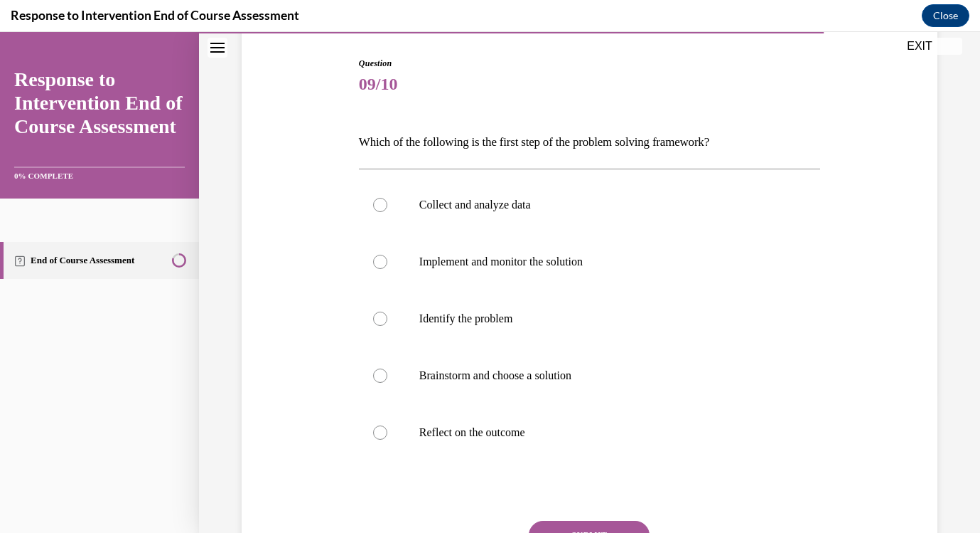
scroll to position [176, 0]
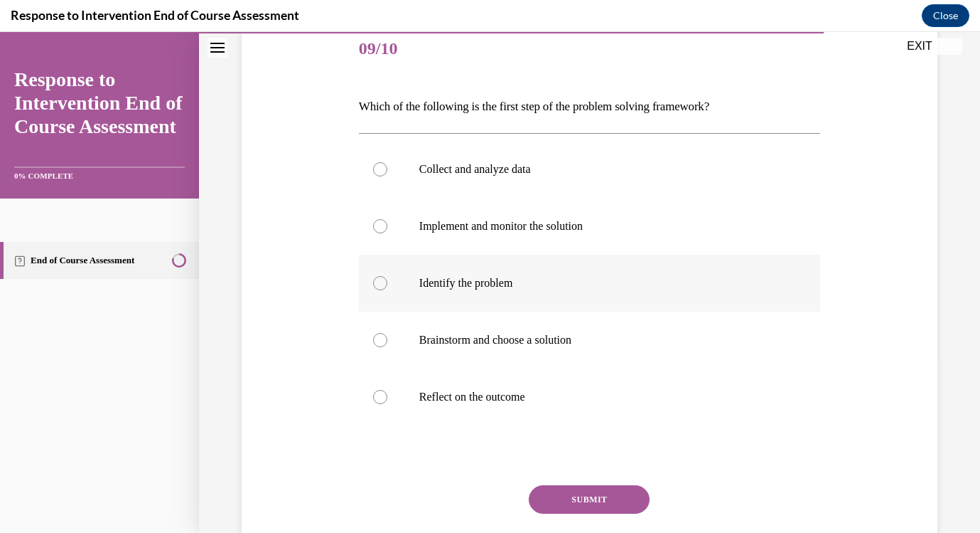
click at [382, 287] on div at bounding box center [380, 283] width 14 height 14
click at [382, 287] on input "Identify the problem" at bounding box center [380, 283] width 14 height 14
radio input "true"
click at [590, 499] on button "SUBMIT" at bounding box center [589, 499] width 121 height 28
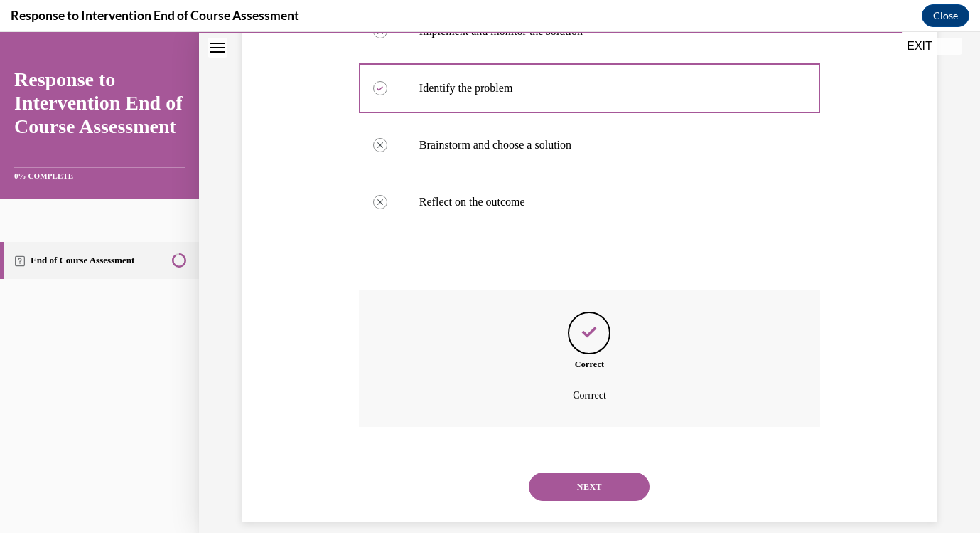
scroll to position [373, 0]
click at [602, 471] on button "NEXT" at bounding box center [589, 485] width 121 height 28
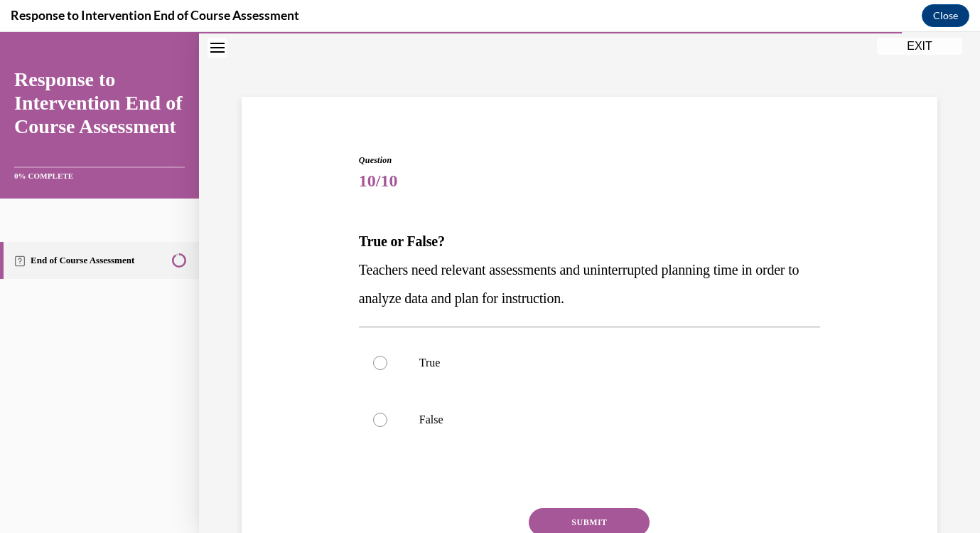
scroll to position [43, 0]
click at [379, 363] on div at bounding box center [380, 363] width 14 height 14
click at [379, 363] on input "True" at bounding box center [380, 363] width 14 height 14
radio input "true"
click at [587, 516] on button "SUBMIT" at bounding box center [589, 522] width 121 height 28
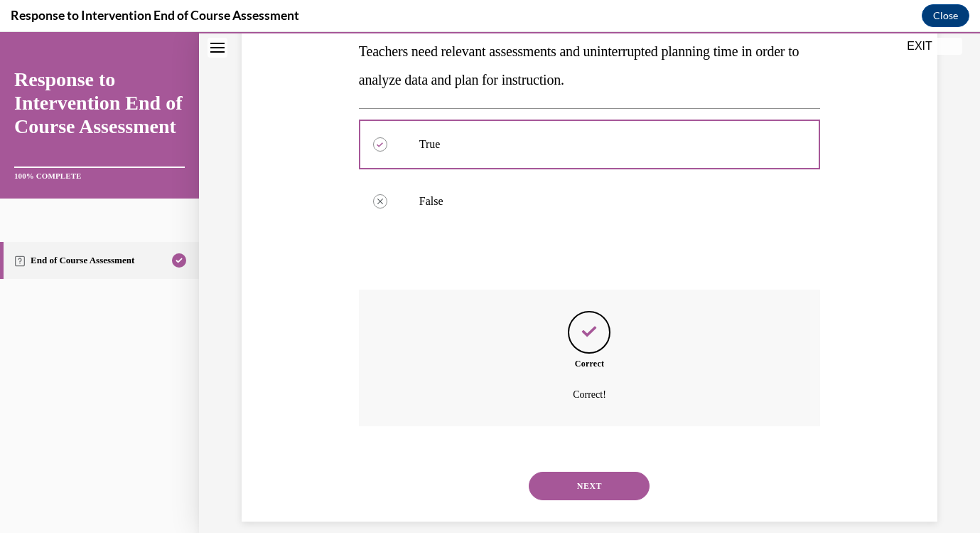
scroll to position [263, 0]
click at [592, 471] on button "NEXT" at bounding box center [589, 485] width 121 height 28
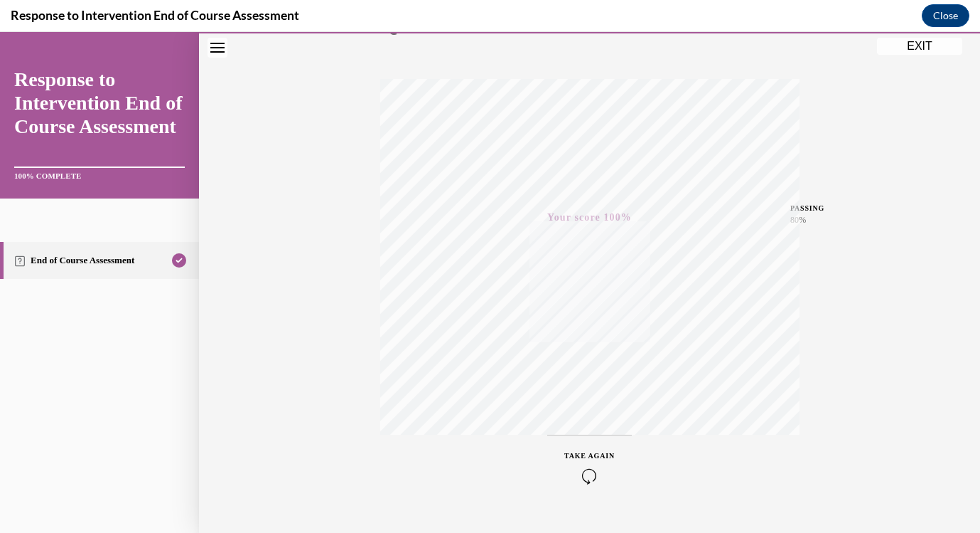
scroll to position [193, 0]
click at [914, 45] on button "EXIT" at bounding box center [919, 46] width 85 height 17
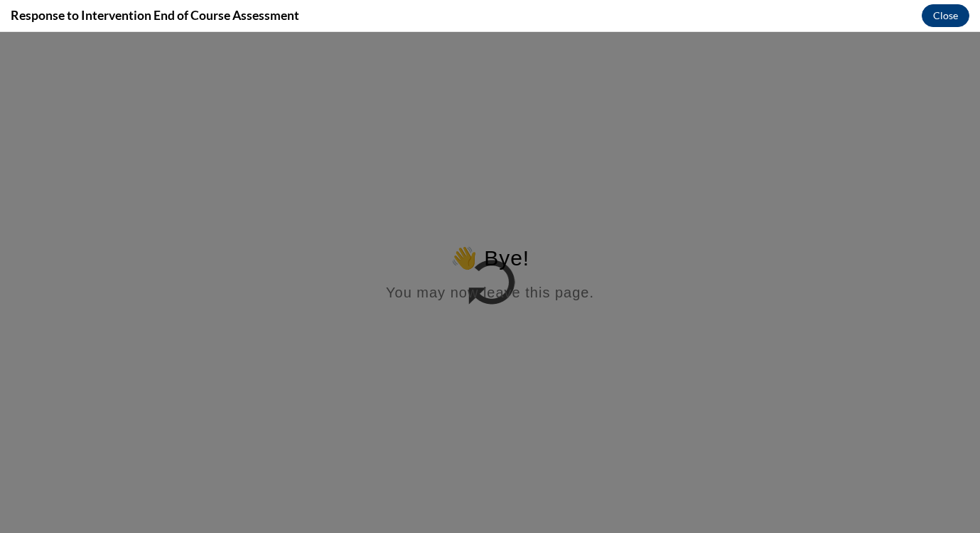
scroll to position [0, 0]
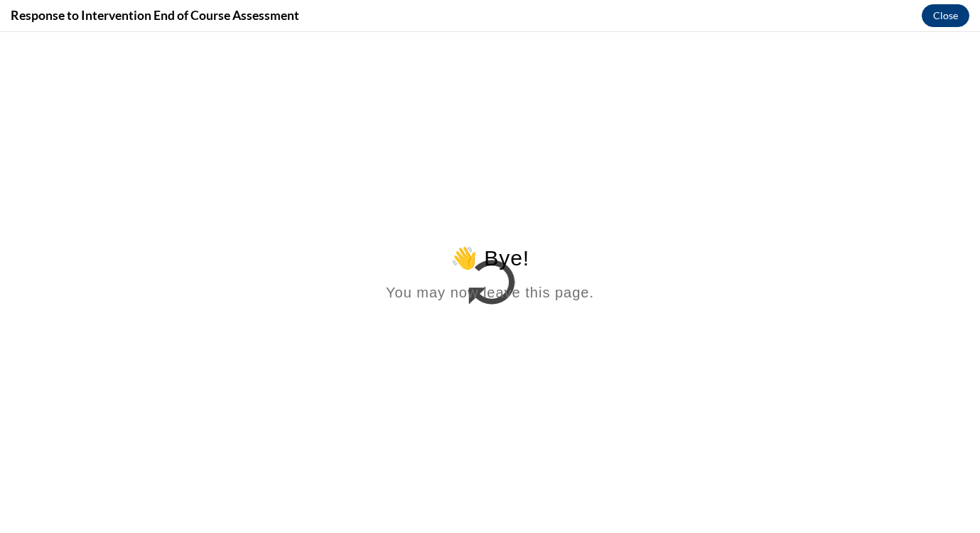
click at [948, 18] on button "Close" at bounding box center [946, 15] width 48 height 23
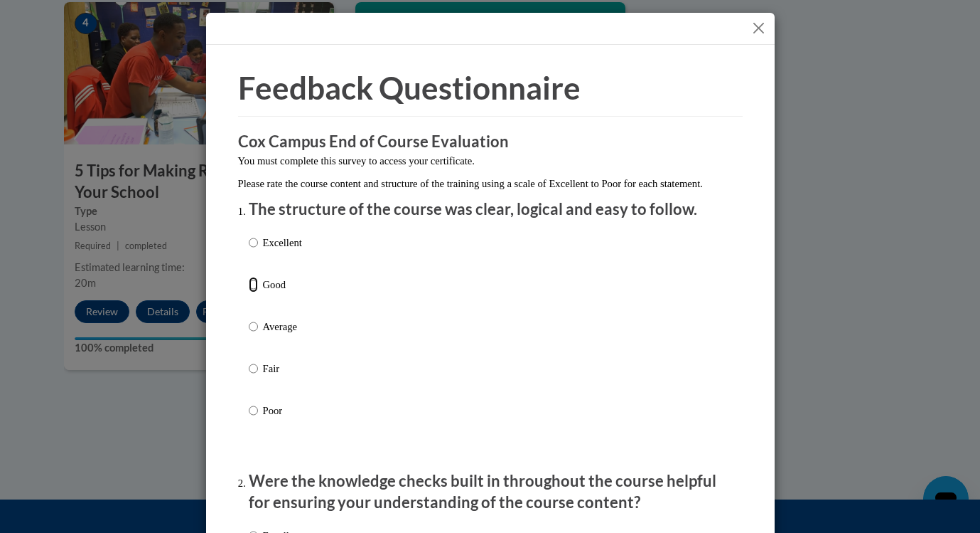
click at [252, 292] on input "Good" at bounding box center [253, 285] width 9 height 16
radio input "true"
click at [858, 327] on div "Feedback Questionnaire Rate Course Comments Cox Campus End of Course Evaluation…" at bounding box center [490, 266] width 980 height 533
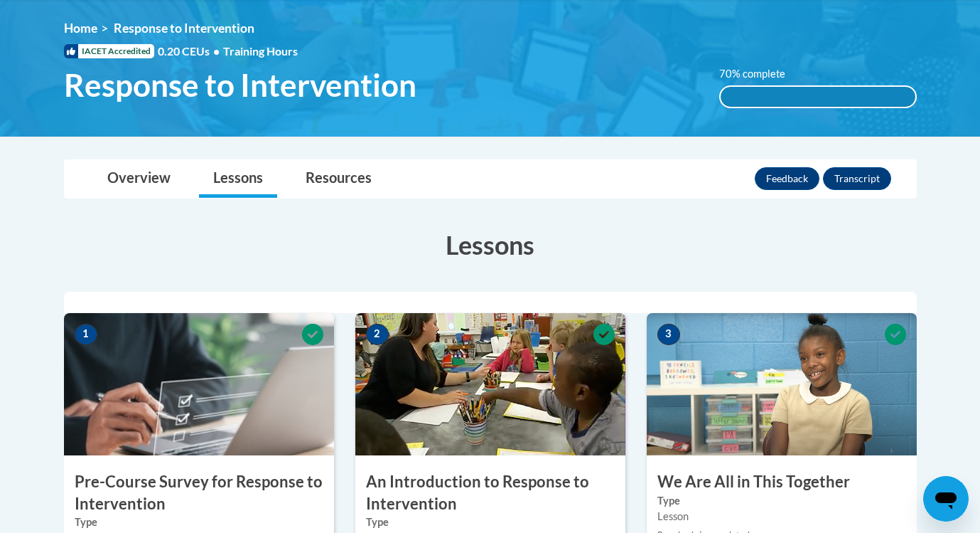
scroll to position [139, 0]
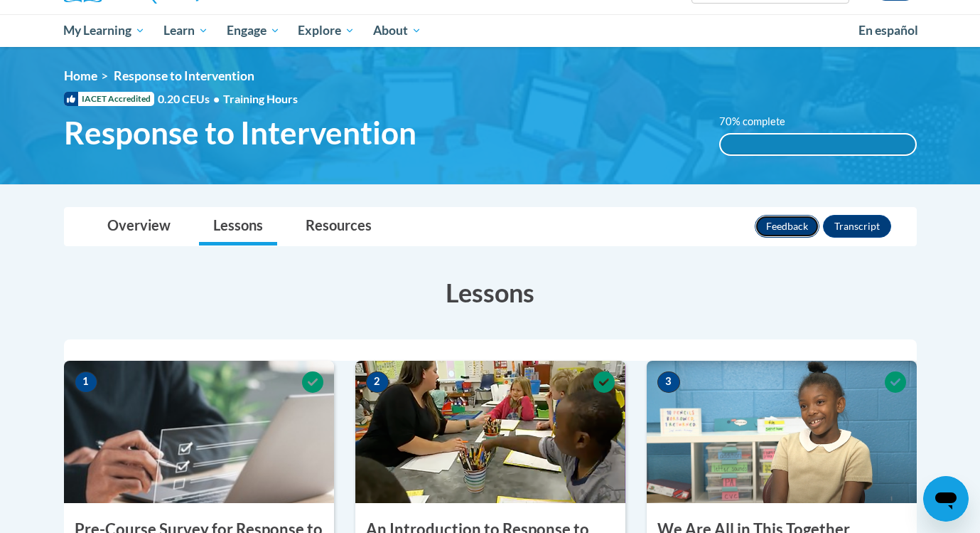
click at [774, 224] on button "Feedback" at bounding box center [787, 226] width 65 height 23
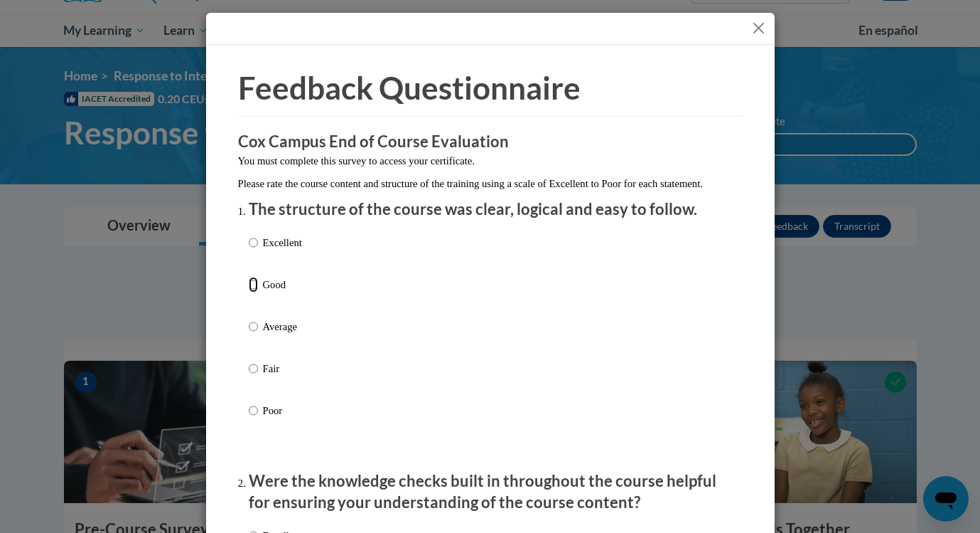
click at [255, 292] on input "Good" at bounding box center [253, 285] width 9 height 16
radio input "true"
click at [674, 397] on div "Excellent Good Average Fair Poor" at bounding box center [490, 344] width 483 height 232
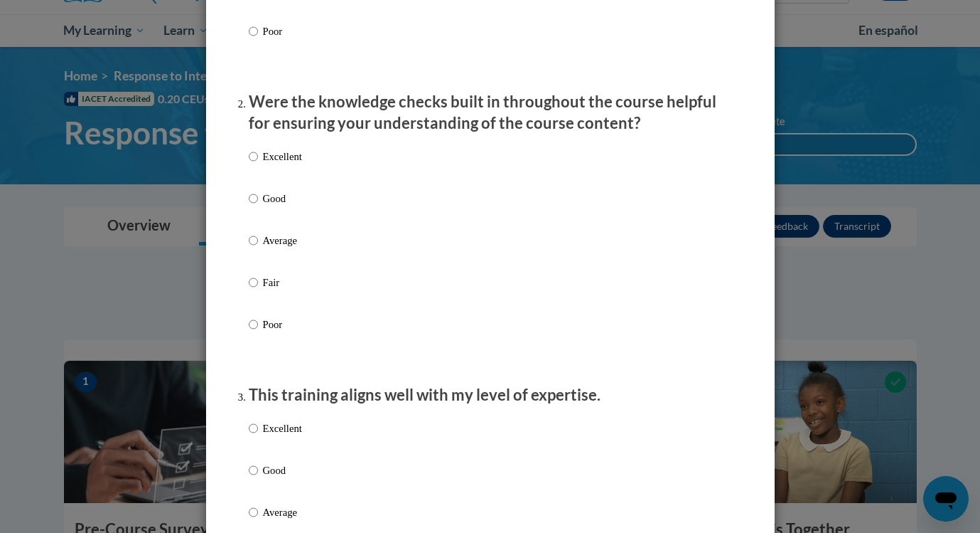
scroll to position [384, 0]
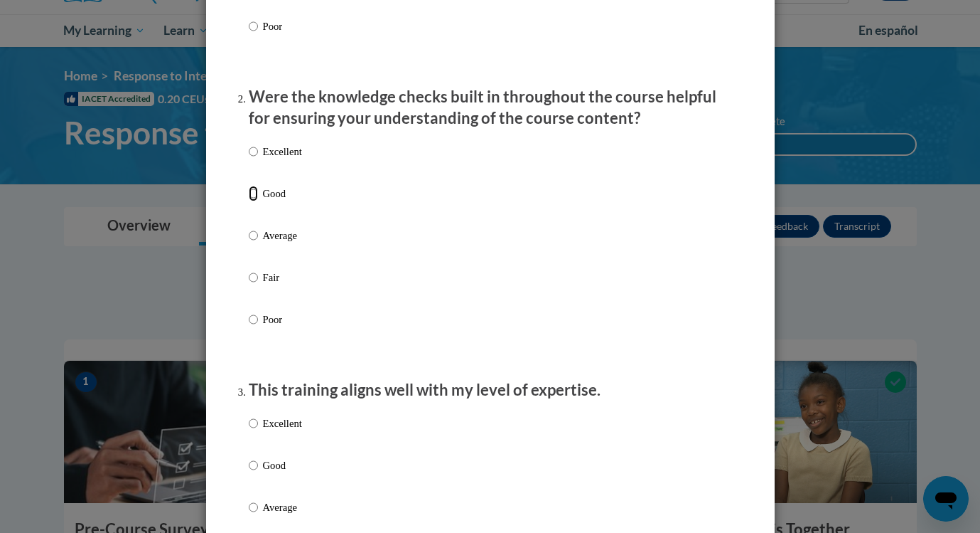
click at [254, 201] on input "Good" at bounding box center [253, 194] width 9 height 16
radio input "true"
click at [252, 473] on input "Good" at bounding box center [253, 465] width 9 height 16
radio input "true"
click at [249, 499] on input "Average" at bounding box center [253, 507] width 9 height 16
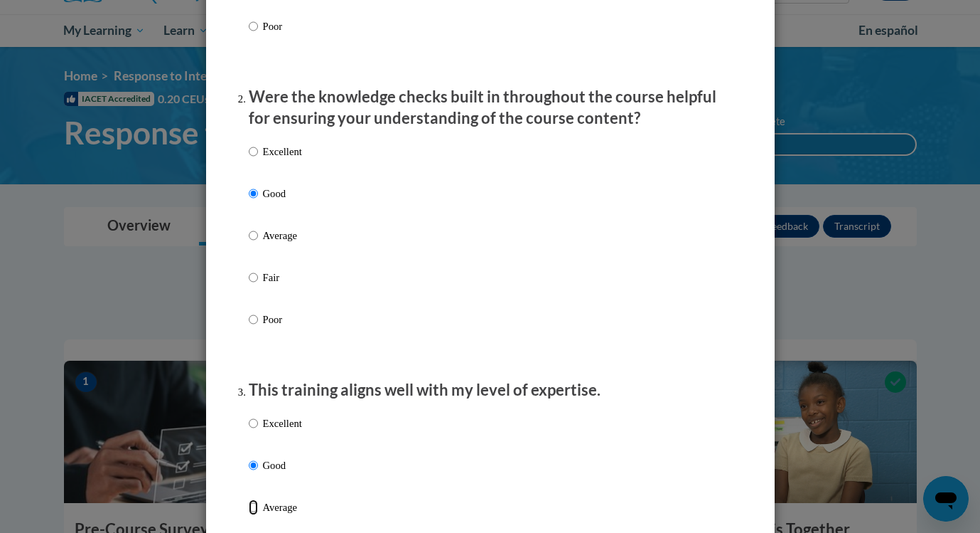
radio input "true"
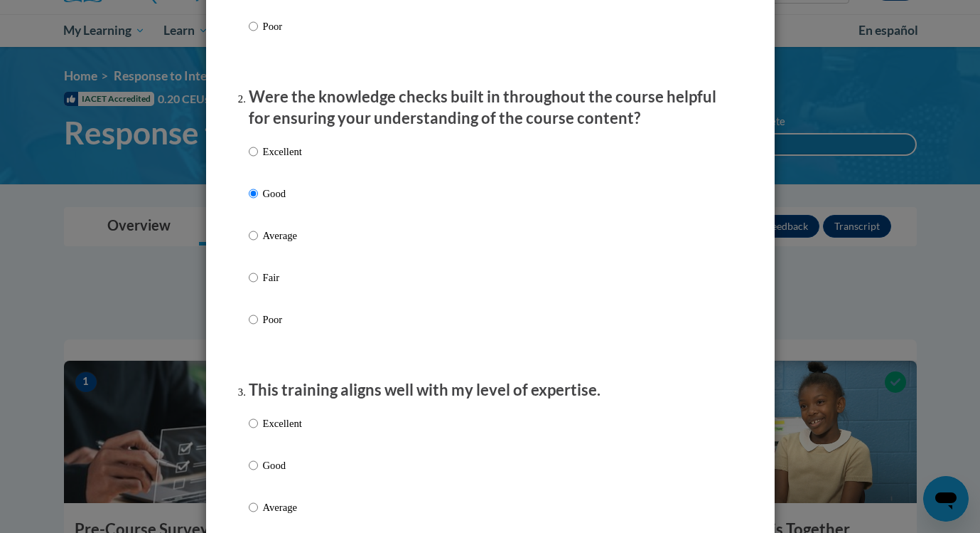
scroll to position [682, 0]
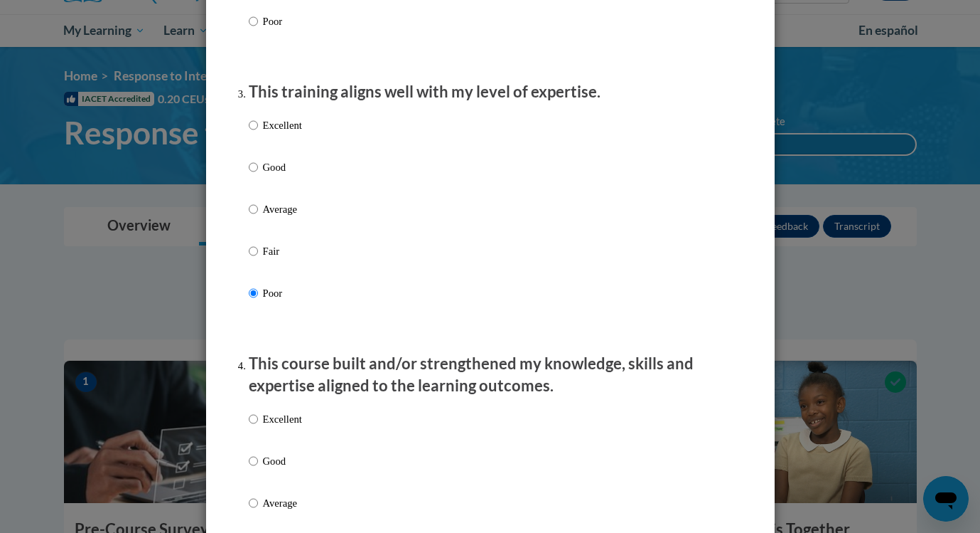
click at [249, 117] on input "Excellent" at bounding box center [253, 125] width 9 height 16
radio input "true"
click at [249, 159] on input "Good" at bounding box center [253, 167] width 9 height 16
radio input "true"
click at [249, 201] on input "Average" at bounding box center [253, 209] width 9 height 16
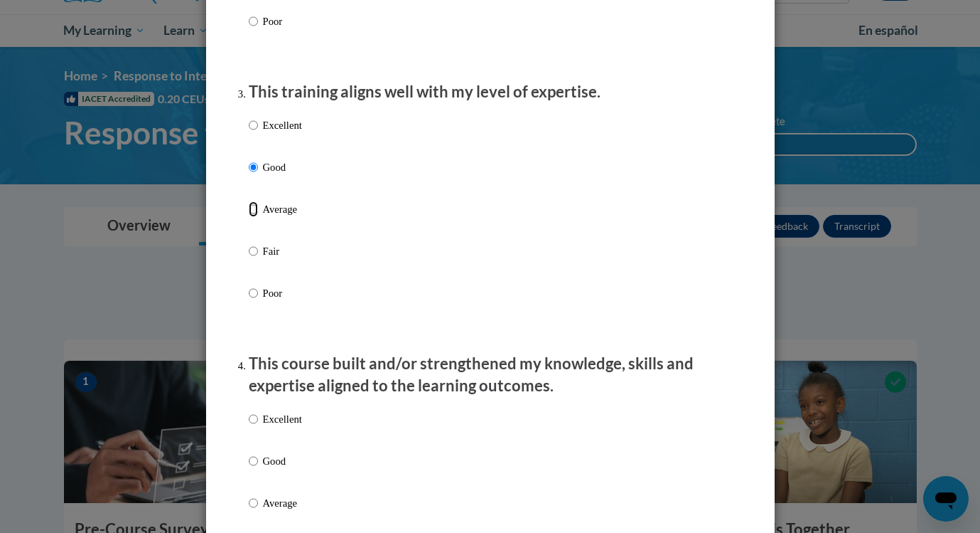
radio input "true"
click at [249, 243] on input "Fair" at bounding box center [253, 251] width 9 height 16
radio input "true"
click at [249, 285] on input "Poor" at bounding box center [253, 293] width 9 height 16
radio input "true"
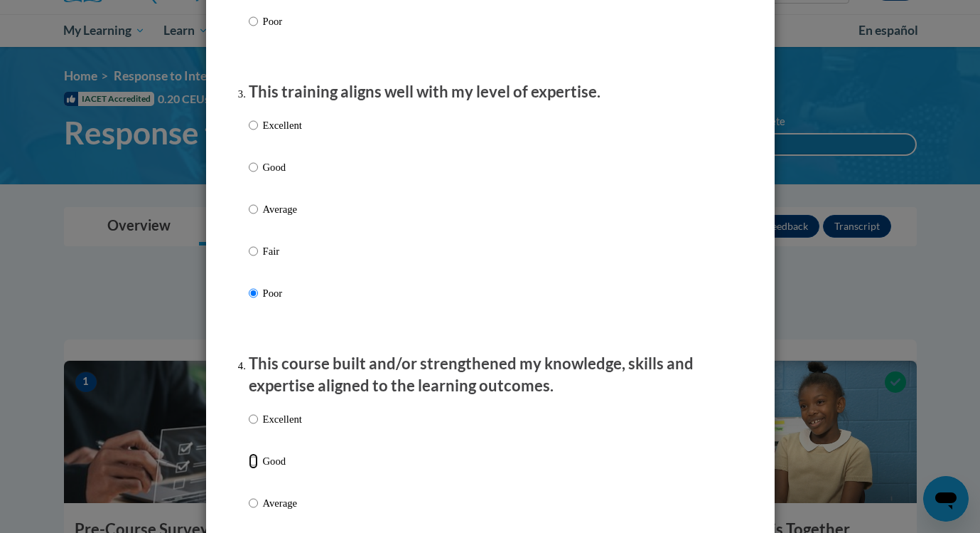
click at [253, 469] on input "Good" at bounding box center [253, 461] width 9 height 16
radio input "true"
click at [255, 175] on input "Good" at bounding box center [253, 167] width 9 height 16
radio input "true"
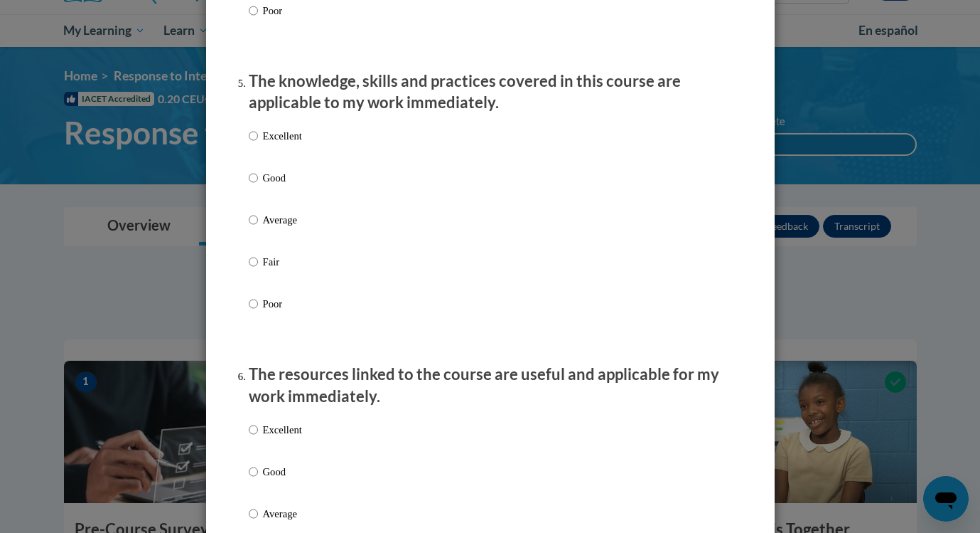
scroll to position [1296, 0]
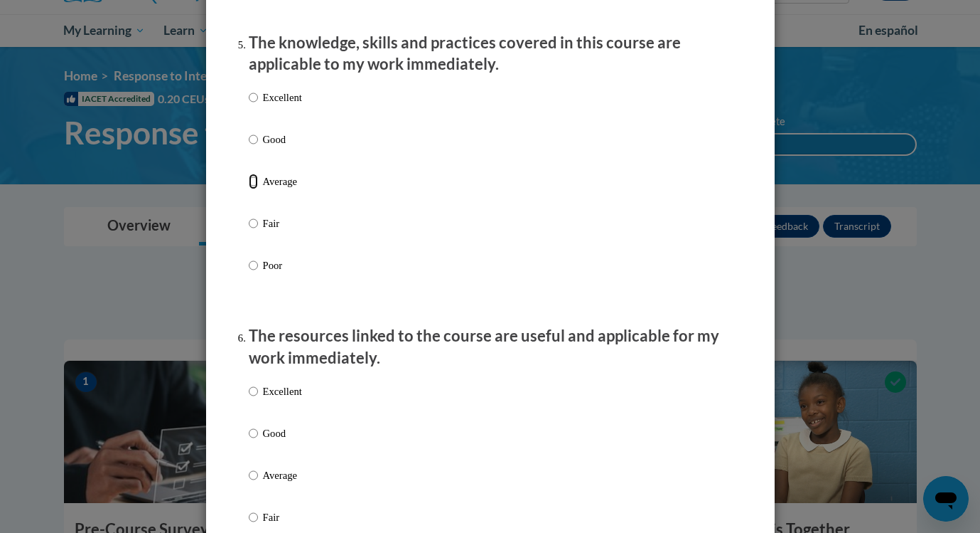
click at [253, 189] on input "Average" at bounding box center [253, 181] width 9 height 16
radio input "true"
click at [253, 483] on input "Average" at bounding box center [253, 475] width 9 height 16
radio input "true"
click at [695, 473] on div "Excellent Good Average Fair Poor" at bounding box center [490, 492] width 483 height 232
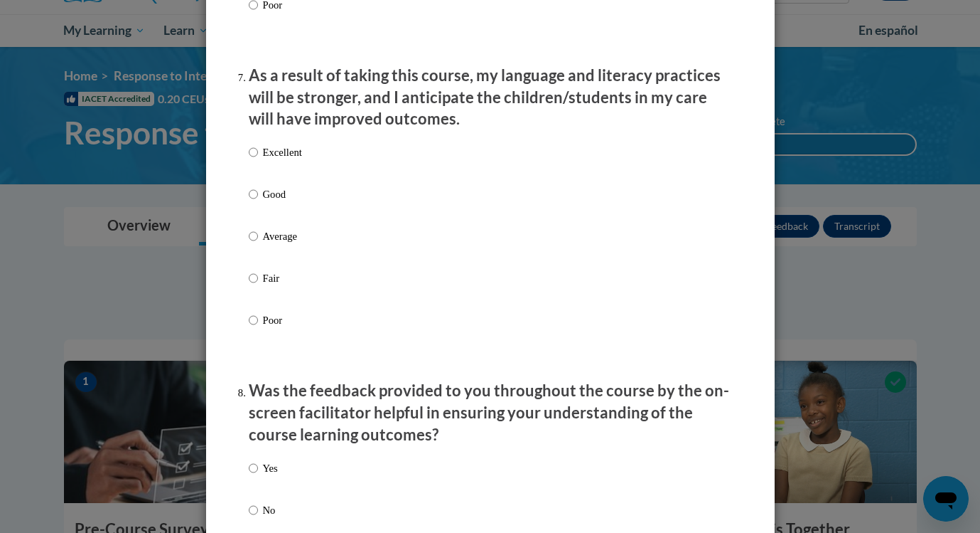
scroll to position [1872, 0]
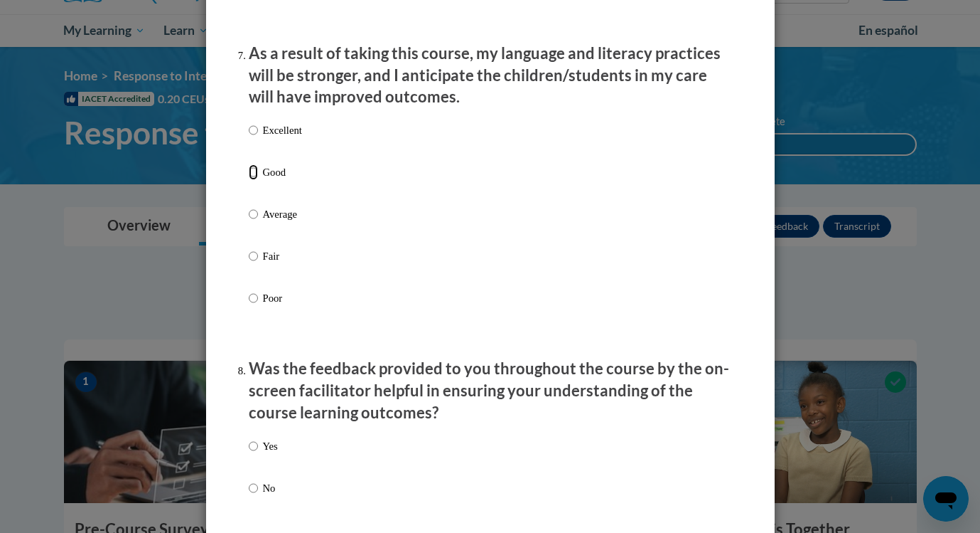
click at [255, 180] on input "Good" at bounding box center [253, 172] width 9 height 16
radio input "true"
click at [252, 454] on input "Yes" at bounding box center [253, 446] width 9 height 16
radio input "true"
click at [683, 472] on div "Yes No" at bounding box center [490, 484] width 483 height 106
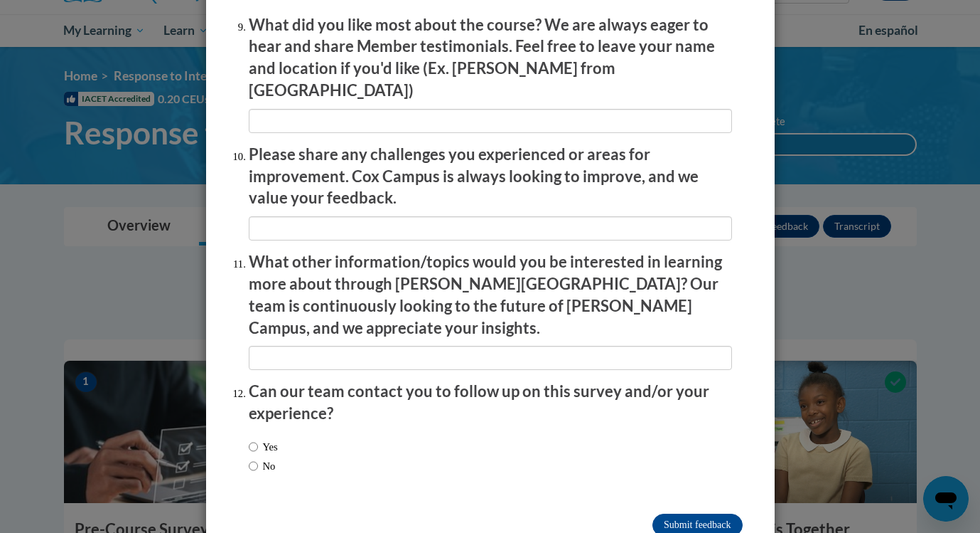
scroll to position [2409, 0]
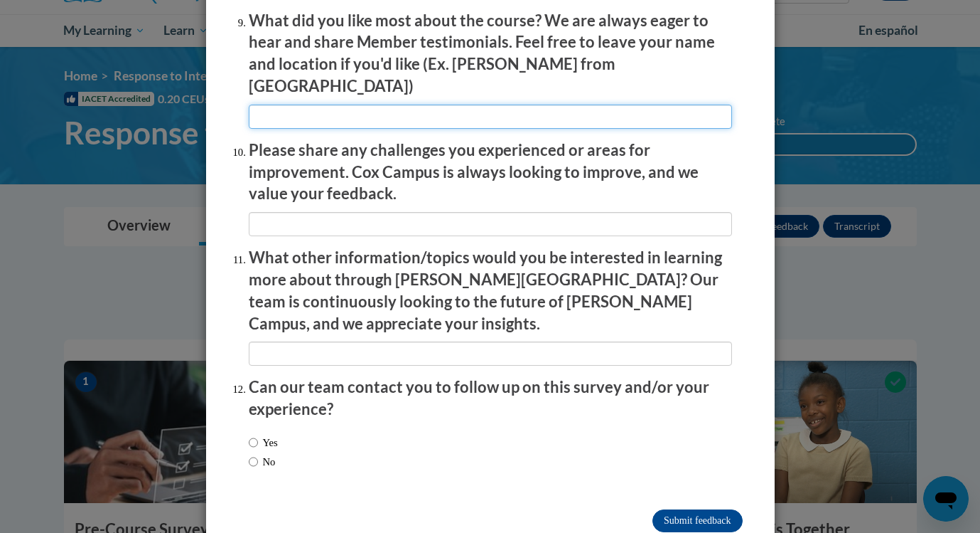
click at [317, 112] on input "textbox" at bounding box center [490, 117] width 483 height 24
type input "short segments that were focused on the topic"
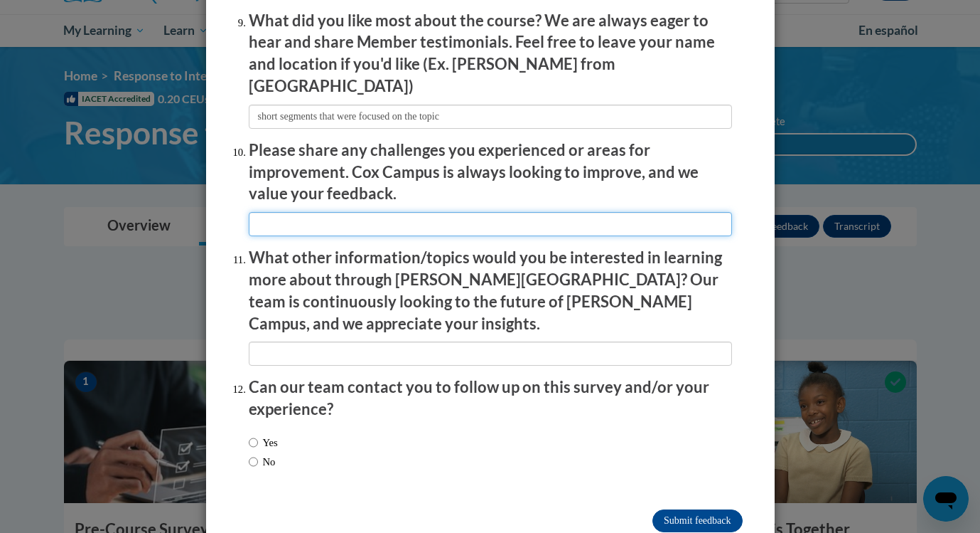
click at [289, 216] on input "textbox" at bounding box center [490, 224] width 483 height 24
type input "none"
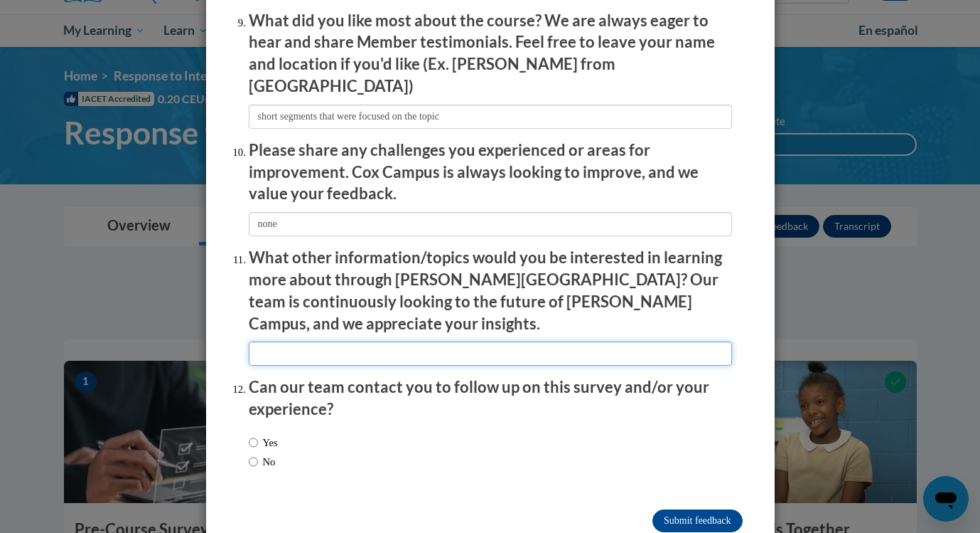
click at [281, 341] on input "textbox" at bounding box center [490, 353] width 483 height 24
type input "n/a"
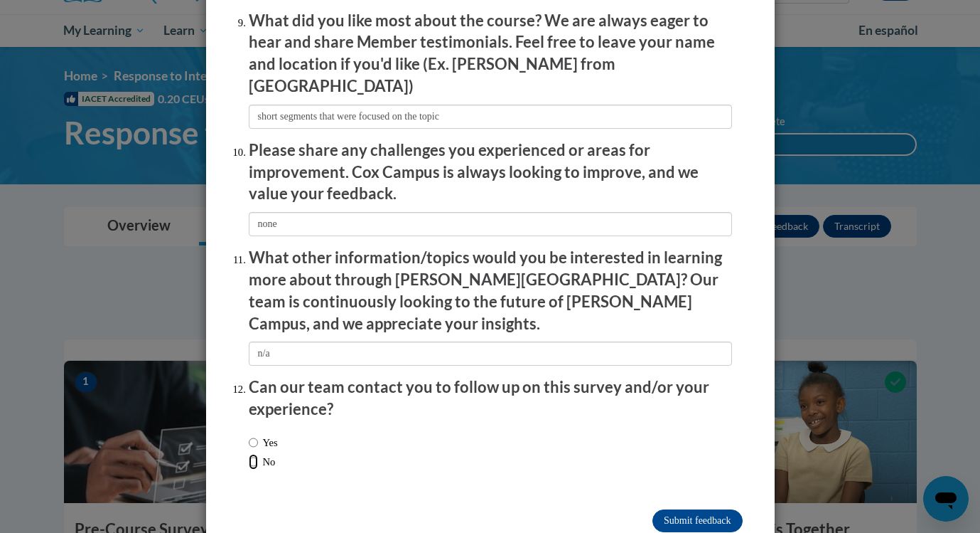
click at [255, 454] on input "No" at bounding box center [253, 462] width 9 height 16
radio input "true"
click at [712, 509] on input "Submit feedback" at bounding box center [698, 520] width 90 height 23
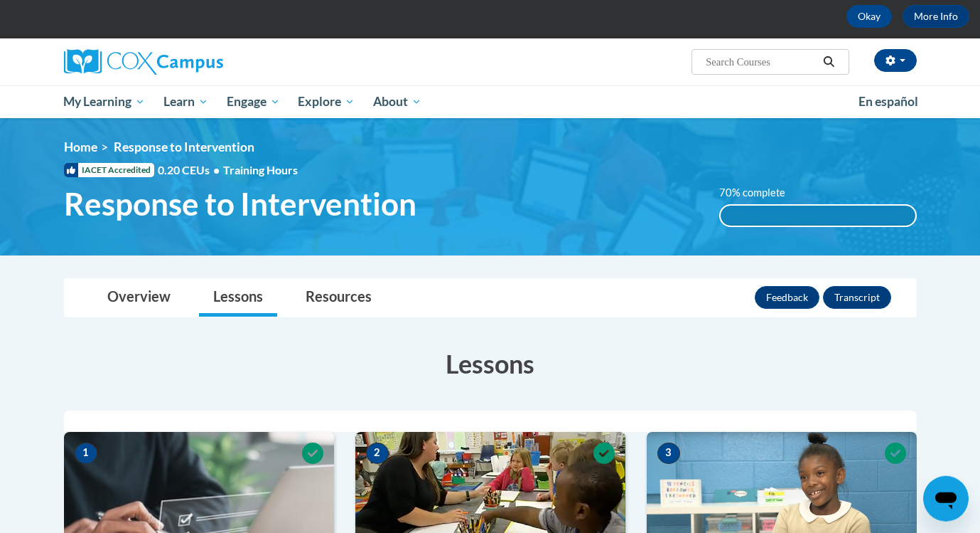
scroll to position [36, 0]
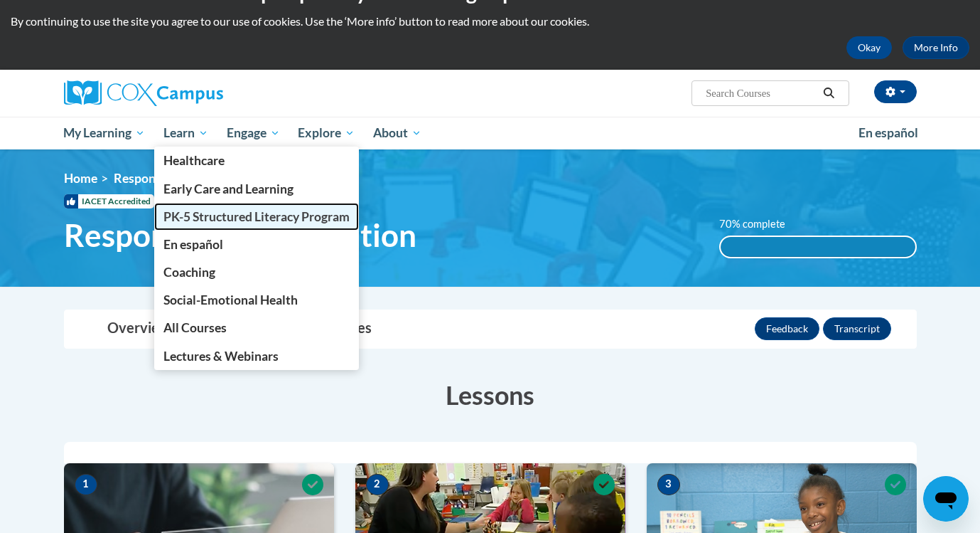
click at [201, 213] on span "PK-5 Structured Literacy Program" at bounding box center [257, 216] width 186 height 15
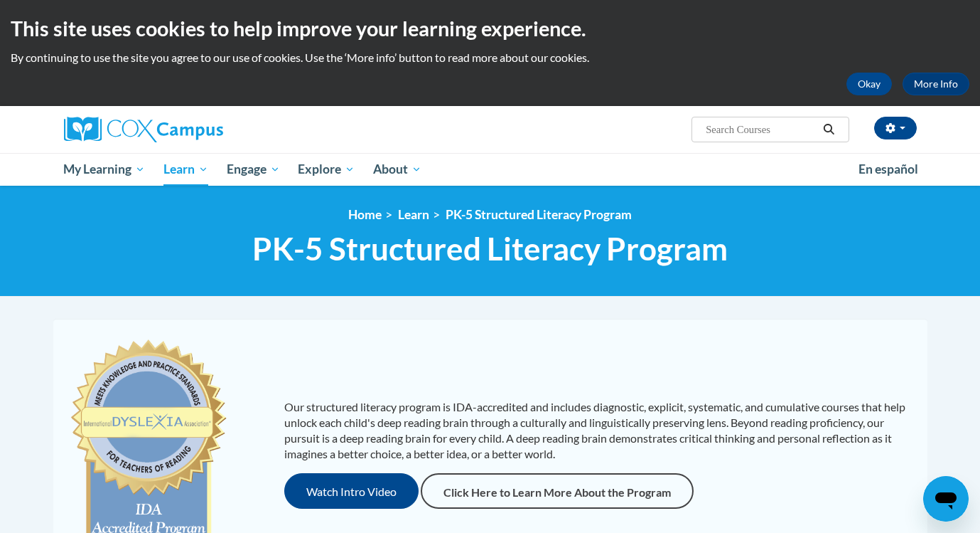
click at [604, 331] on div "Our structured literacy program is [PERSON_NAME]-accredited and includes diagno…" at bounding box center [490, 454] width 874 height 270
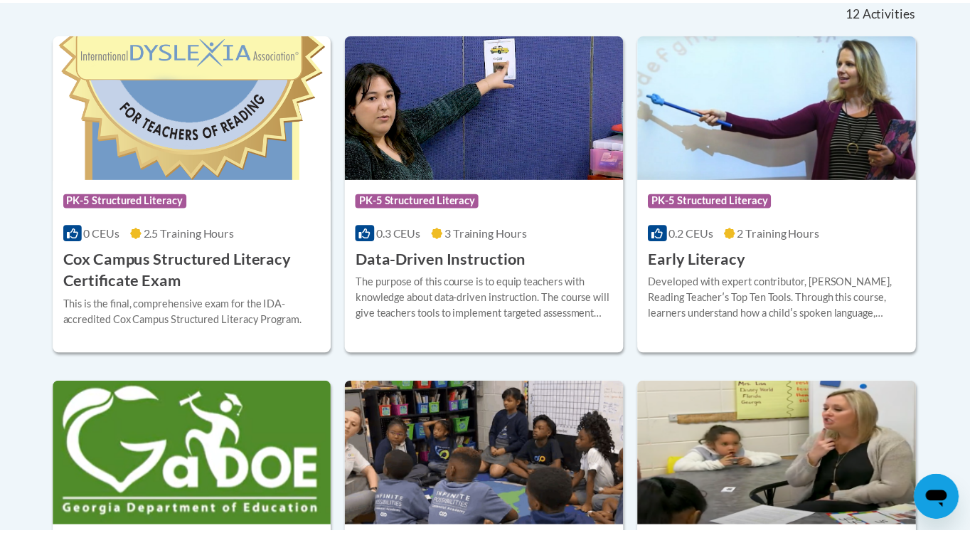
scroll to position [648, 0]
